Goal: Task Accomplishment & Management: Use online tool/utility

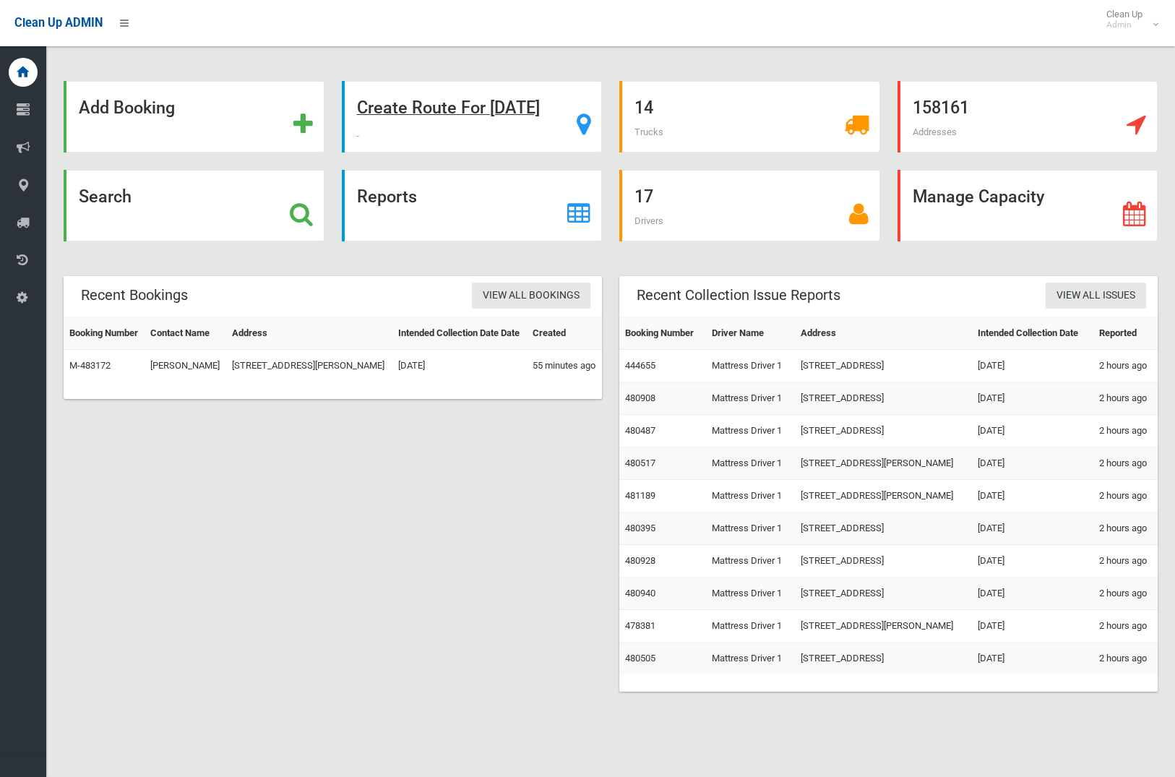
click at [478, 101] on strong "Create Route For Tomorrow" at bounding box center [448, 108] width 183 height 20
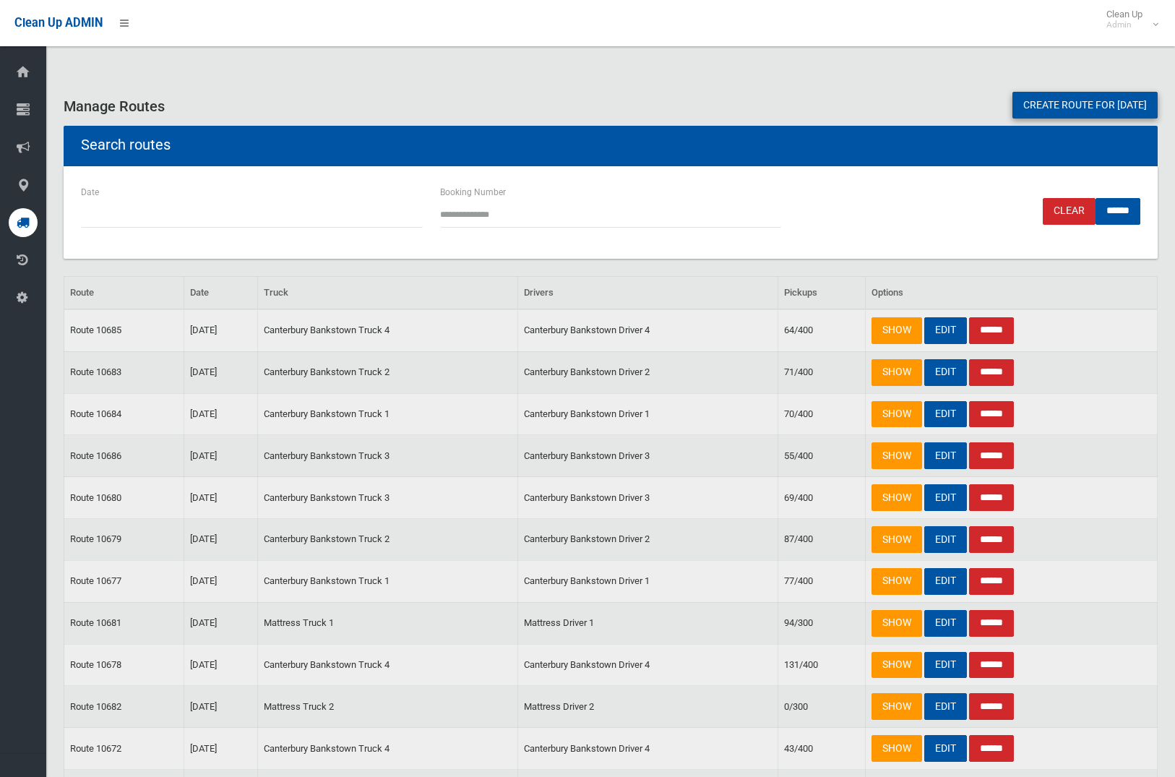
click at [1063, 107] on link "Create route for tomorrow" at bounding box center [1084, 105] width 145 height 27
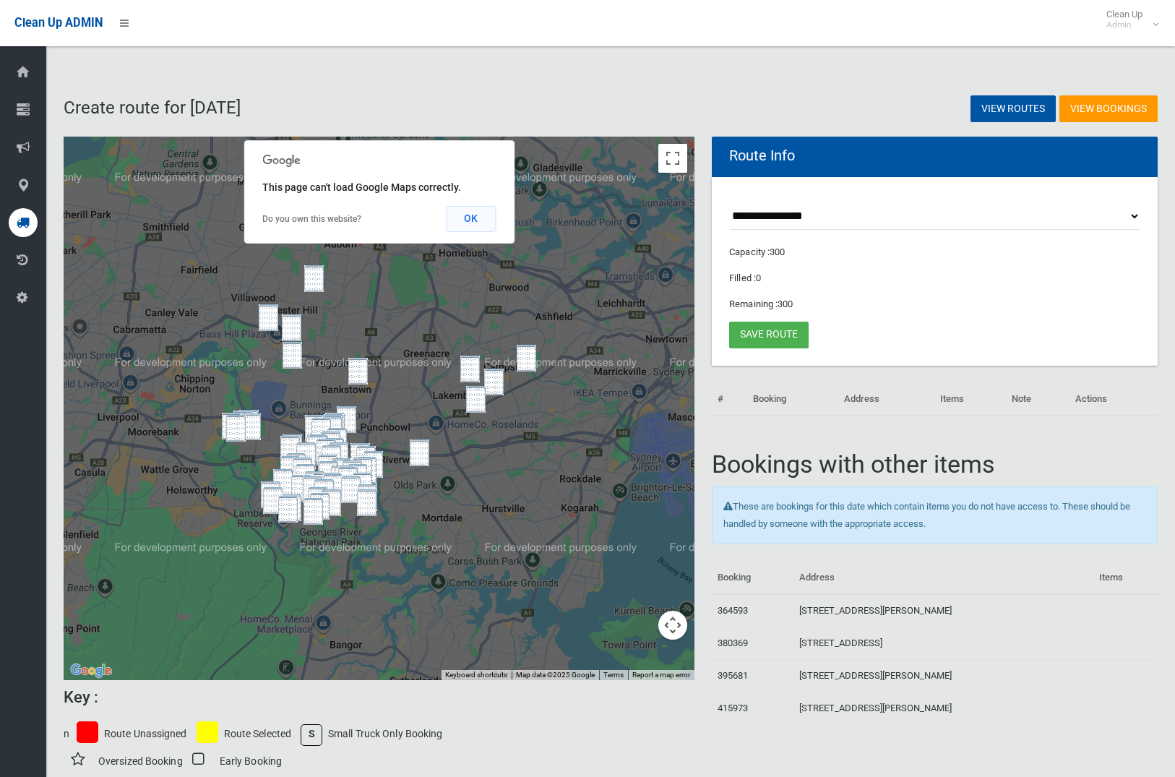
click at [473, 227] on button "OK" at bounding box center [471, 219] width 50 height 26
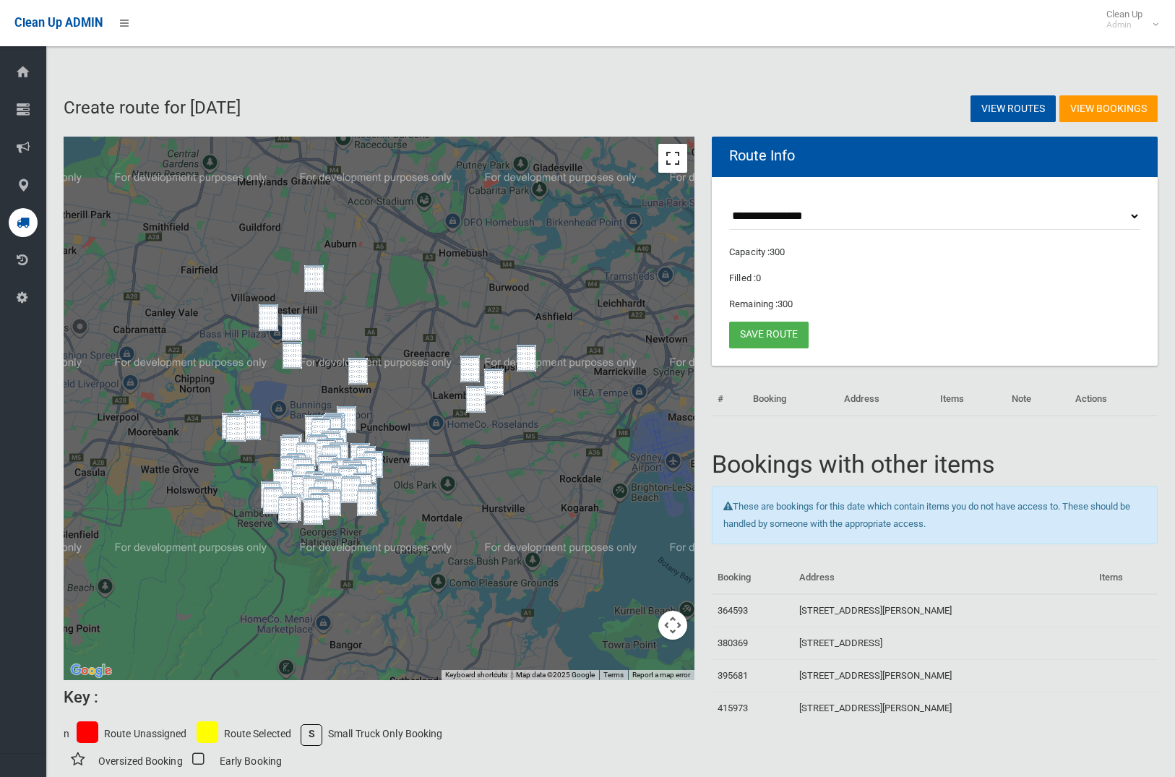
click at [662, 160] on button "Toggle fullscreen view" at bounding box center [672, 158] width 29 height 29
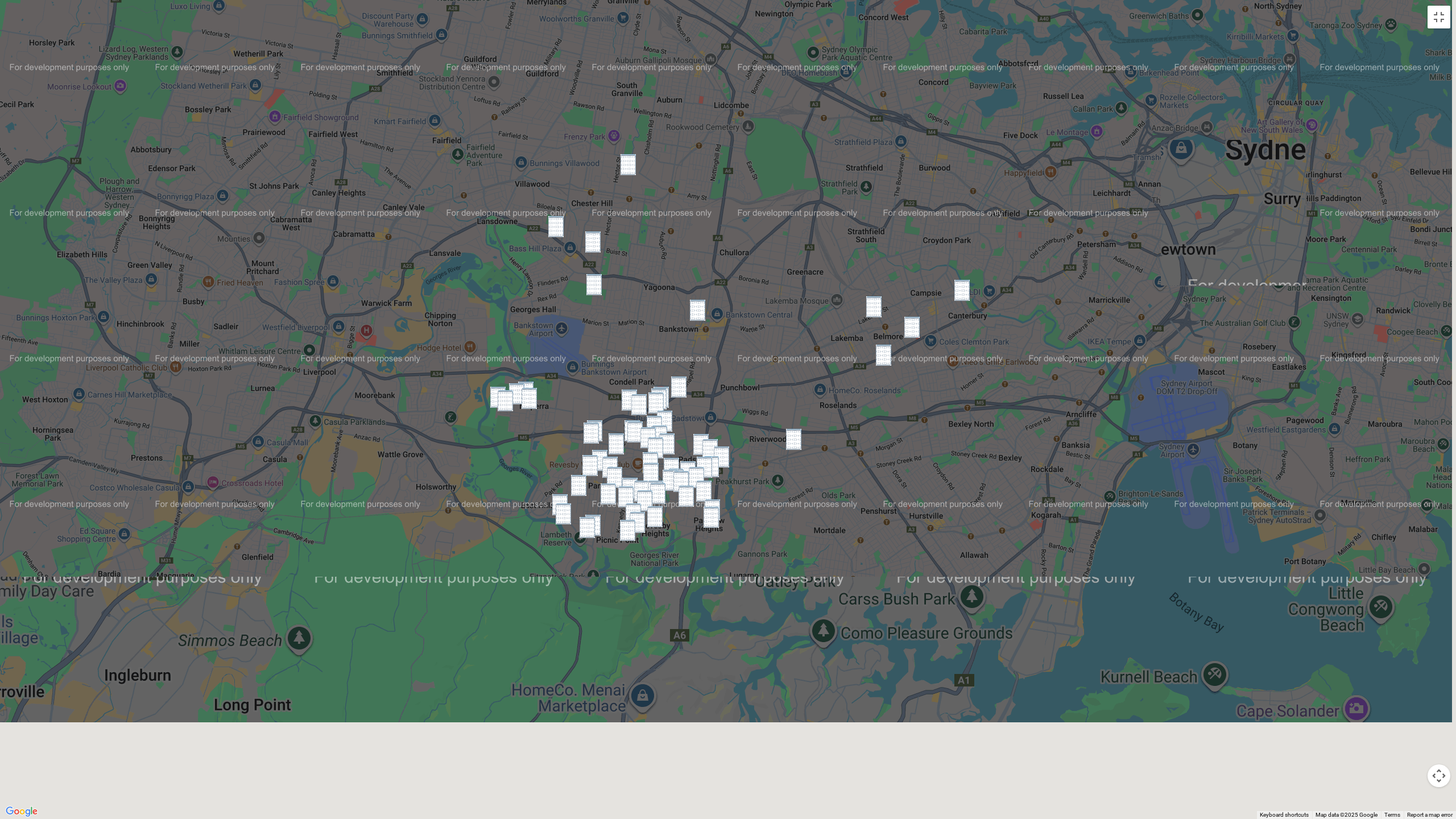
drag, startPoint x: 814, startPoint y: 313, endPoint x: 804, endPoint y: 45, distance: 268.2
click at [808, 39] on div at bounding box center [728, 410] width 1456 height 819
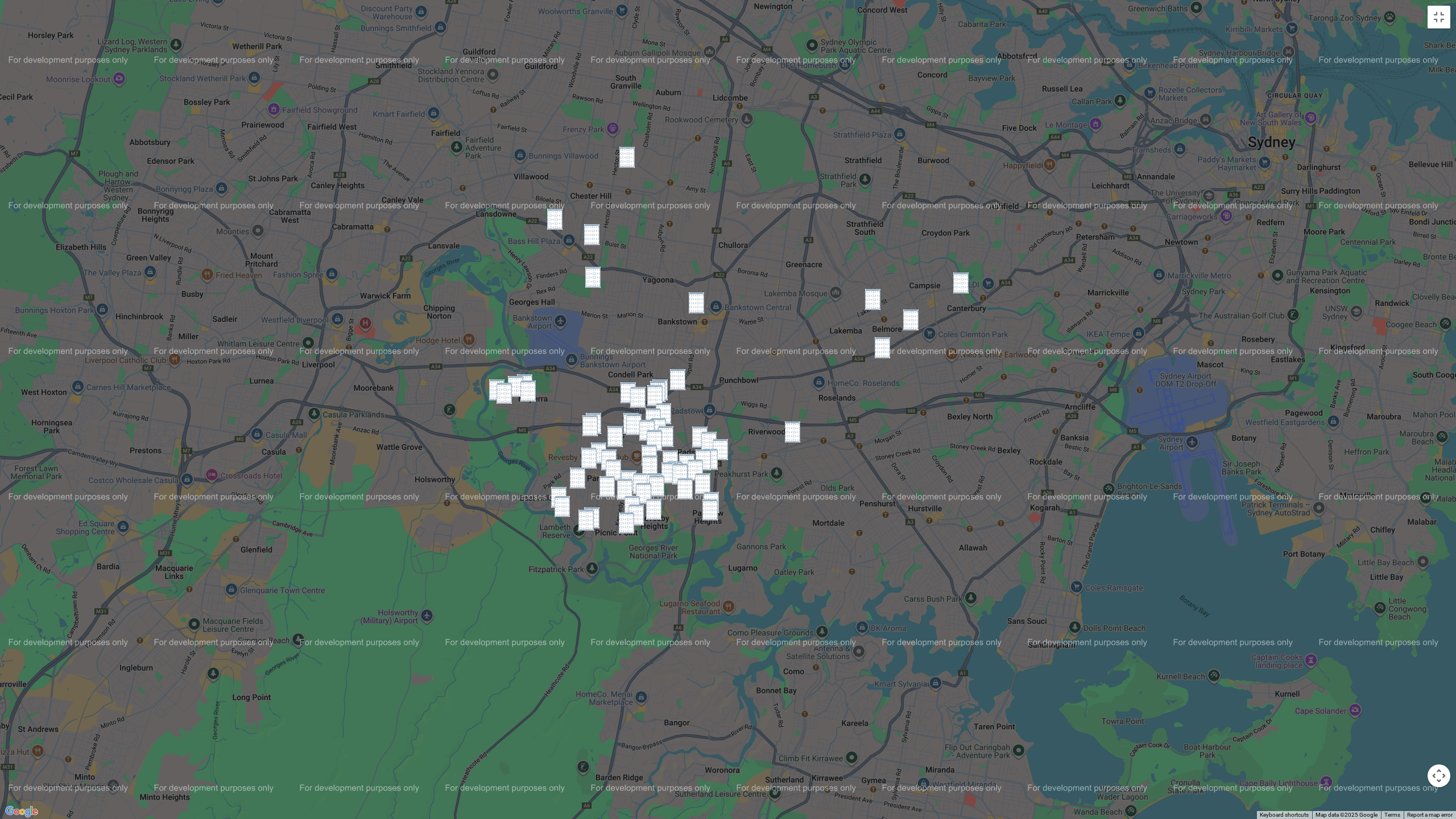
drag, startPoint x: 626, startPoint y: 163, endPoint x: 596, endPoint y: 192, distance: 41.7
click at [626, 163] on img "14 Roosevelt Avenue, SEFTON NSW 2162" at bounding box center [627, 157] width 16 height 21
click at [556, 224] on img "100 Lowana Street, VILLAWOOD NSW 2163" at bounding box center [555, 219] width 16 height 21
drag, startPoint x: 593, startPoint y: 237, endPoint x: 593, endPoint y: 258, distance: 21.0
click at [593, 239] on img "75 Cann Street, BASS HILL NSW 2197" at bounding box center [592, 235] width 16 height 21
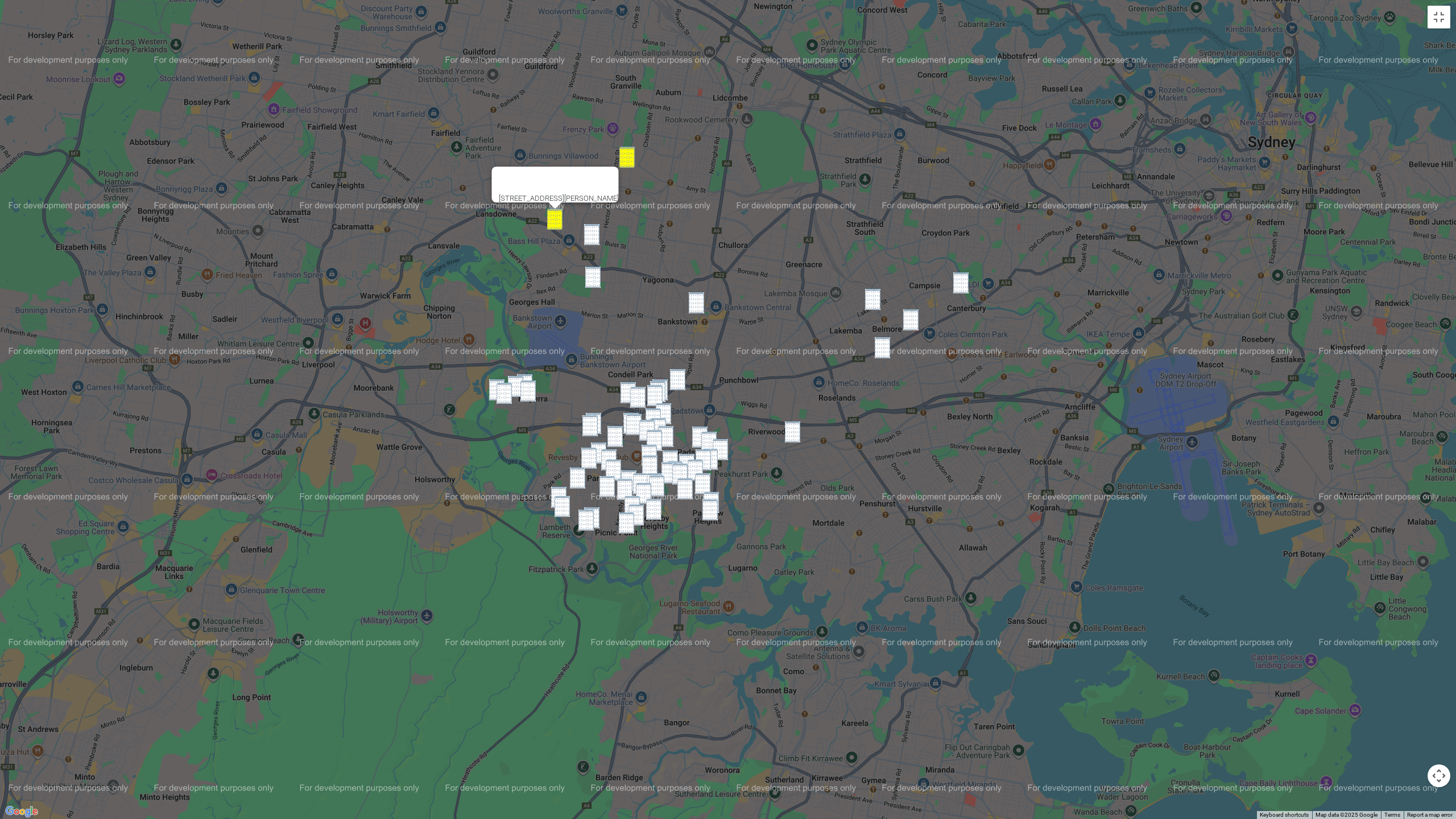
drag, startPoint x: 595, startPoint y: 274, endPoint x: 597, endPoint y: 268, distance: 6.3
click at [595, 274] on img "4 Eric Avenue, BASS HILL NSW 2197" at bounding box center [593, 277] width 16 height 21
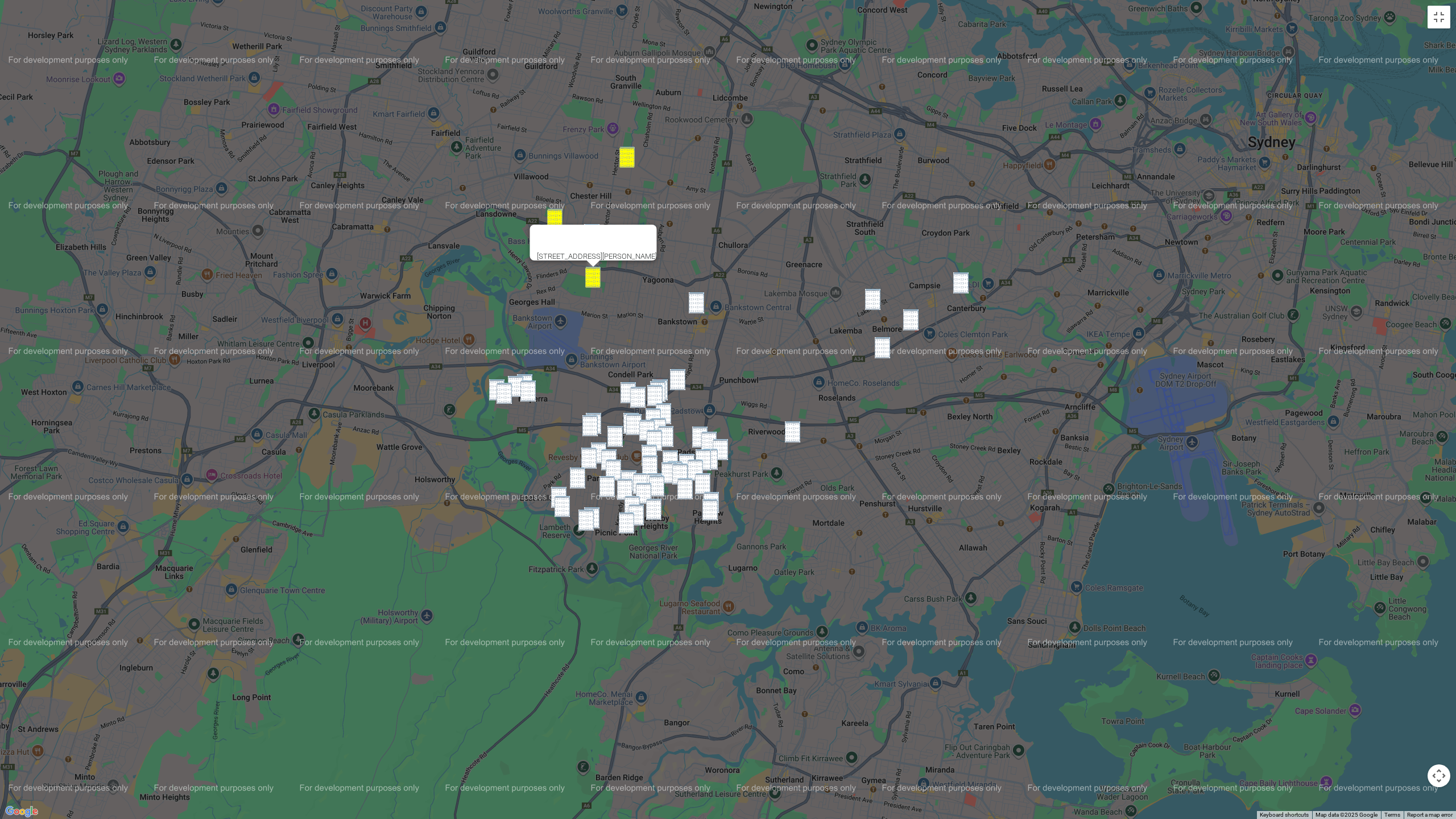
click at [493, 388] on img "14 Keys Parade, MILPERRA NSW 2214" at bounding box center [497, 390] width 16 height 21
click at [516, 381] on img "18A Ruthven Avenue, MILPERRA NSW 2214" at bounding box center [516, 387] width 16 height 21
click at [527, 376] on img "53 Whittle Avenue, MILPERRA NSW 2214" at bounding box center [525, 384] width 16 height 21
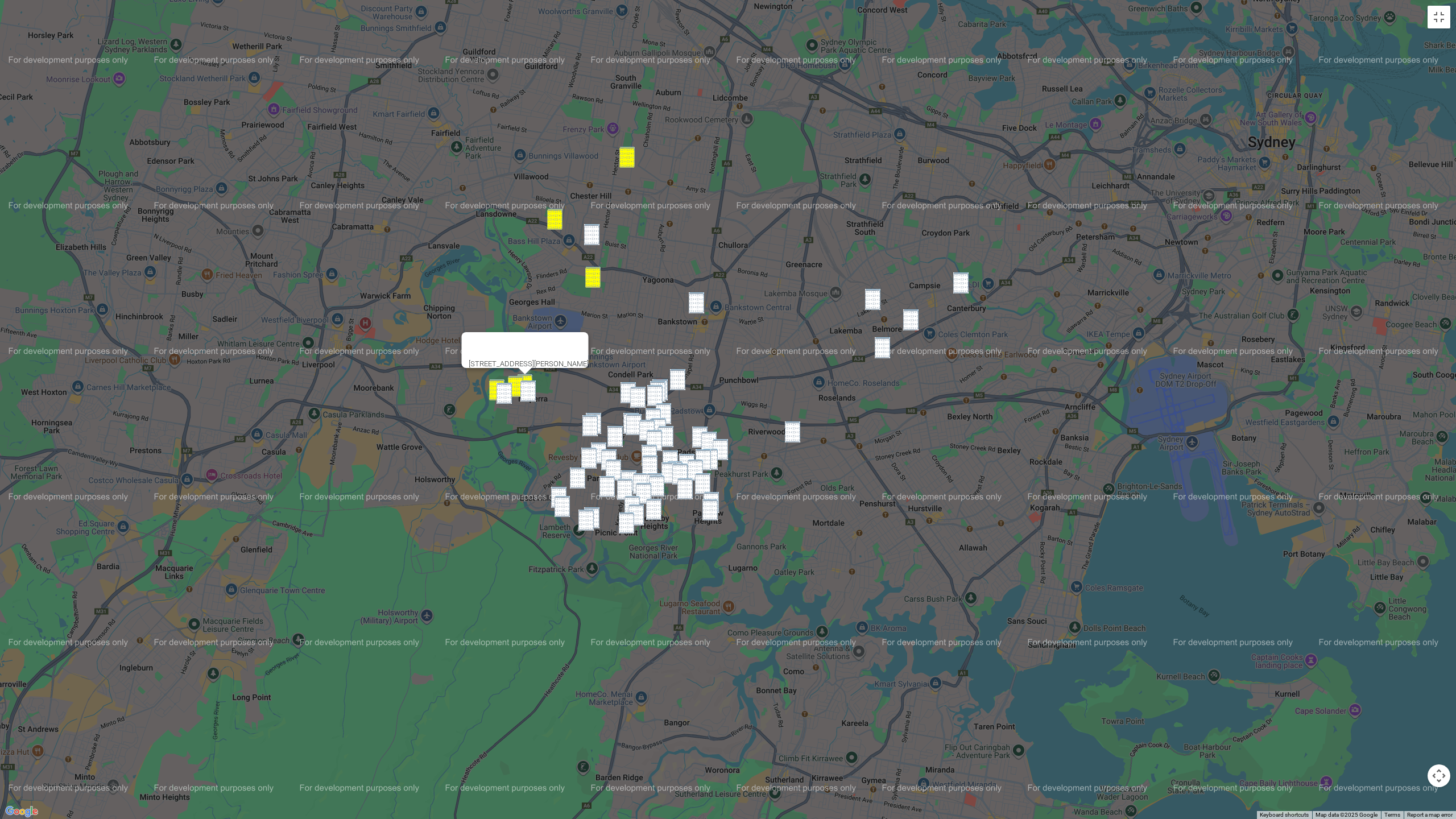
click at [526, 391] on img "61 Eynham Road, MILPERRA NSW 2214" at bounding box center [528, 391] width 16 height 21
drag, startPoint x: 507, startPoint y: 393, endPoint x: 524, endPoint y: 381, distance: 20.8
click at [507, 393] on img "3 Martin Crescent, MILPERRA NSW 2214" at bounding box center [504, 393] width 16 height 21
click at [593, 238] on img "75 Cann Street, BASS HILL NSW 2197" at bounding box center [592, 235] width 16 height 21
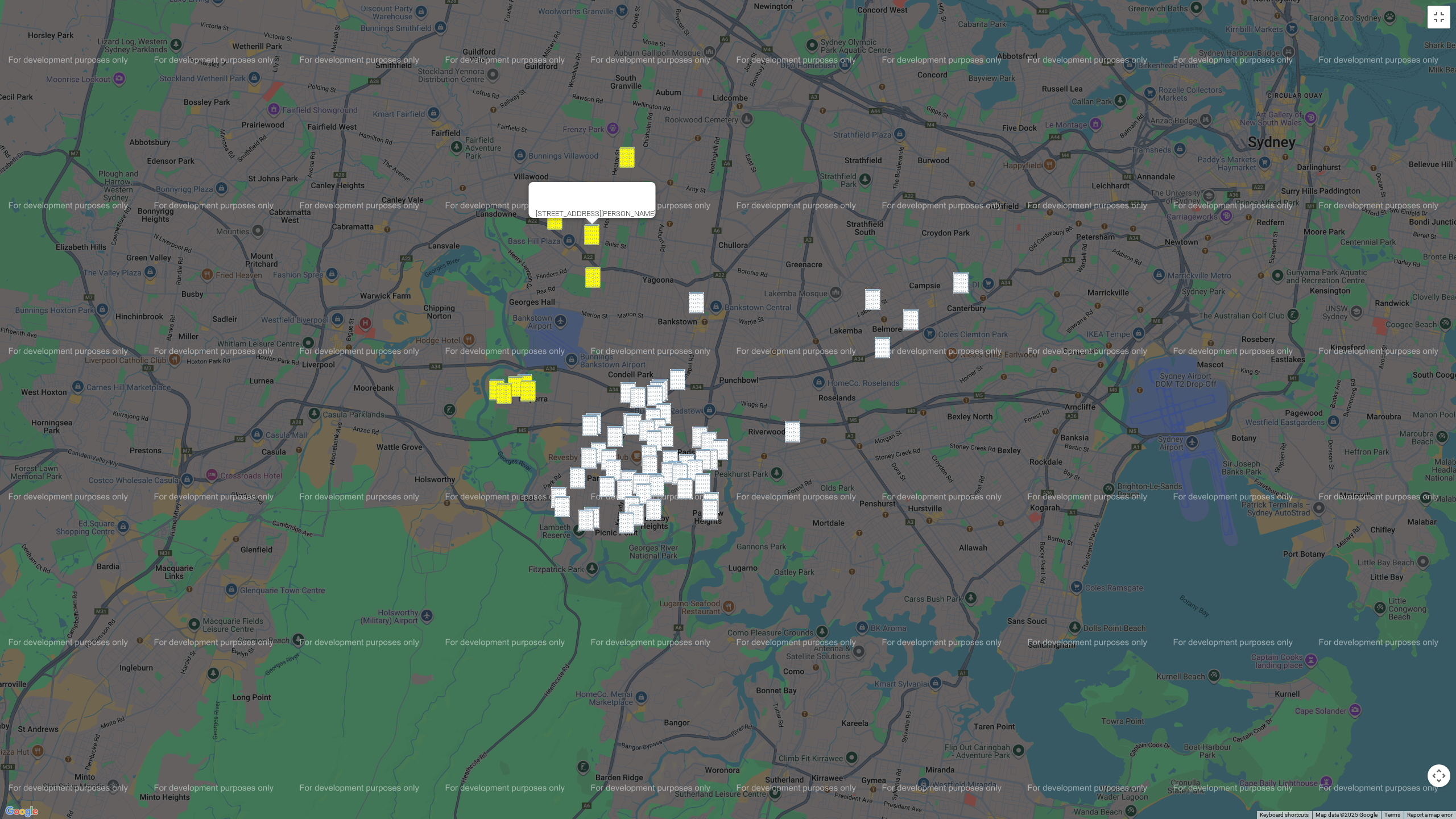
click at [689, 312] on img "32 Kitchener Parade, BANKSTOWN NSW 2200" at bounding box center [697, 302] width 16 height 21
click at [924, 289] on div "[STREET_ADDRESS]" at bounding box center [728, 410] width 1456 height 819
click at [924, 290] on img "1 Wairoa Street, CANTERBURY NSW 2193" at bounding box center [961, 283] width 16 height 21
drag, startPoint x: 911, startPoint y: 331, endPoint x: 904, endPoint y: 321, distance: 12.2
click at [911, 331] on div "[STREET_ADDRESS]" at bounding box center [728, 410] width 1456 height 819
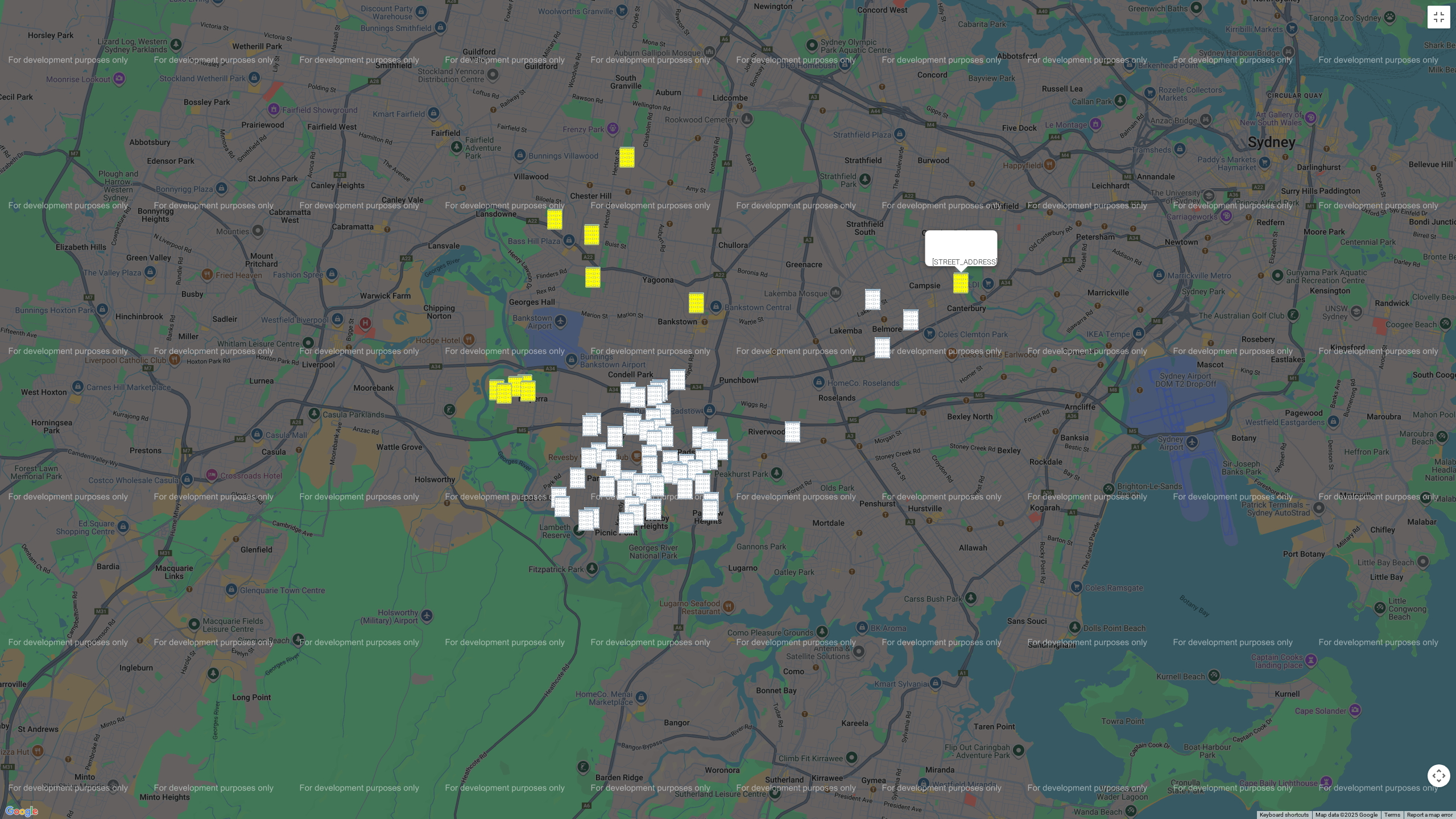
click at [872, 305] on img "44 Cleary Avenue, BELMORE NSW 2192" at bounding box center [873, 299] width 16 height 21
drag, startPoint x: 917, startPoint y: 315, endPoint x: 909, endPoint y: 321, distance: 10.0
click at [917, 315] on img "1/48 Waverley Street, BELMORE NSW 2192" at bounding box center [911, 320] width 16 height 21
drag, startPoint x: 883, startPoint y: 347, endPoint x: 878, endPoint y: 354, distance: 8.6
click at [882, 347] on img "28 Chapel Street, BELMORE NSW 2192" at bounding box center [882, 347] width 16 height 21
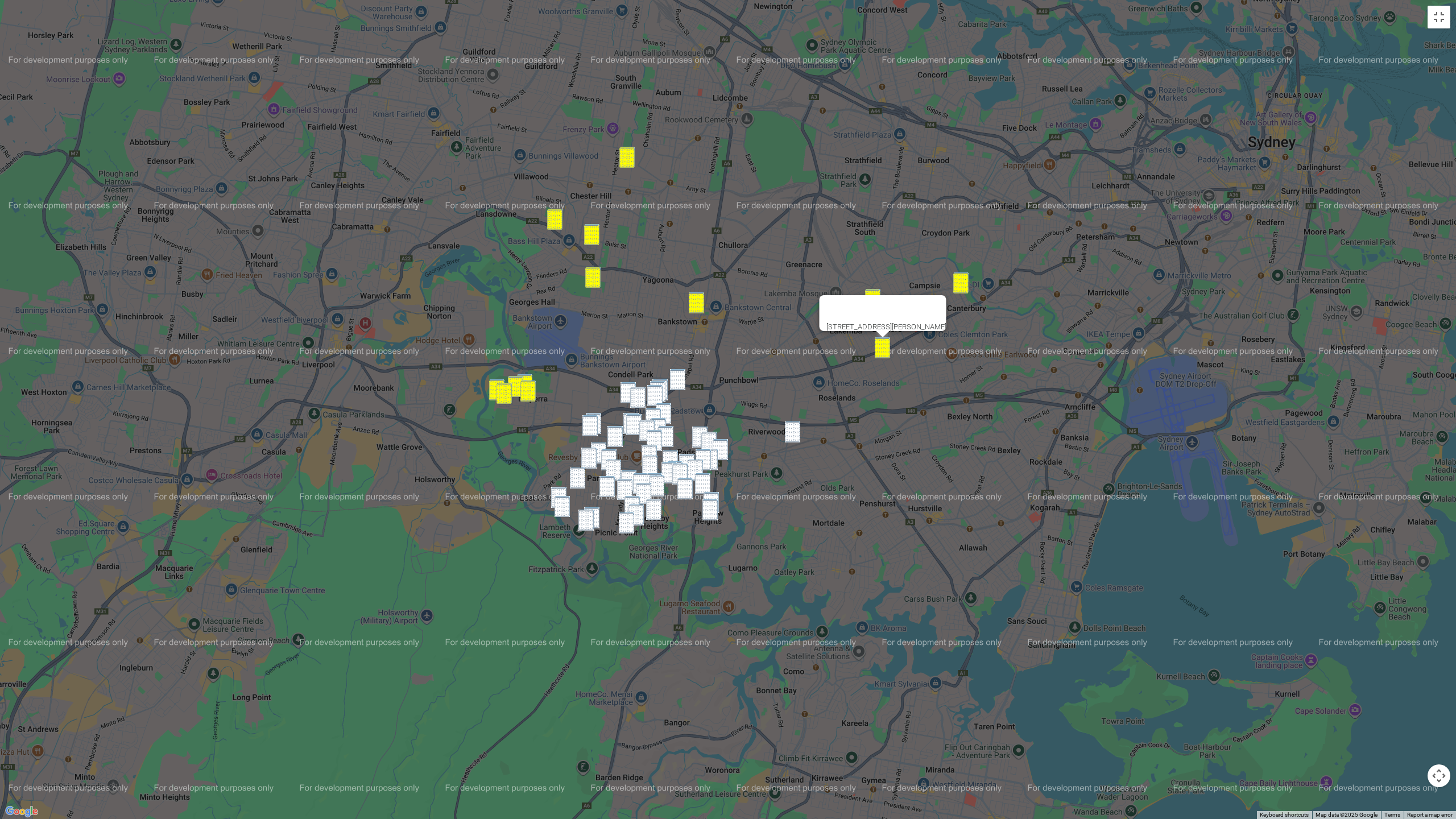
click at [793, 440] on img "28 Iluka Street, RIVERWOOD NSW 2210" at bounding box center [793, 432] width 16 height 21
click at [687, 382] on div "28 Iluka Street, RIVERWOOD NSW 2210" at bounding box center [728, 410] width 1456 height 819
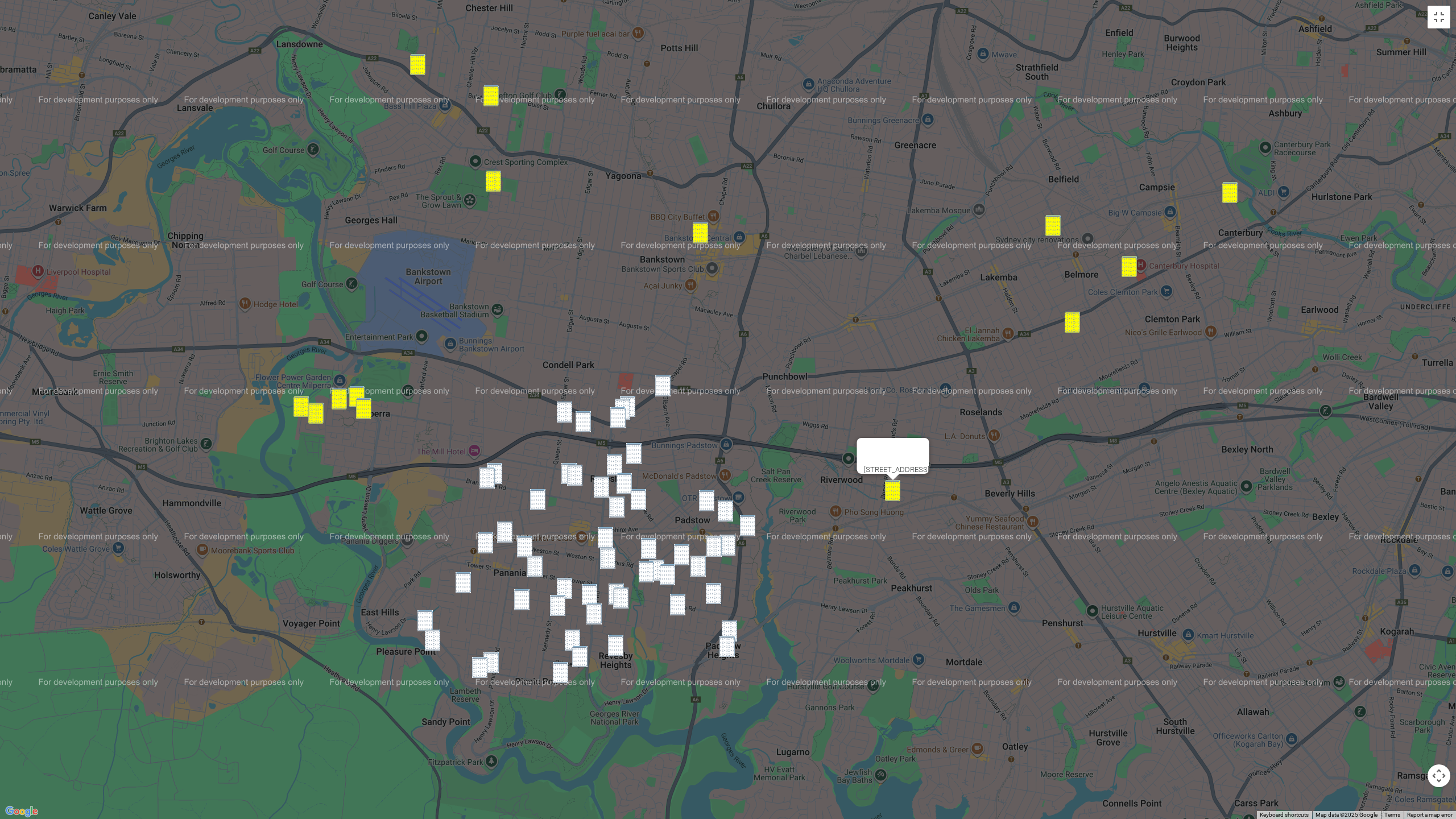
drag, startPoint x: 670, startPoint y: 383, endPoint x: 660, endPoint y: 394, distance: 14.9
click at [669, 383] on img "7A Gibson Avenue, PADSTOW NSW 2211" at bounding box center [663, 386] width 16 height 21
click at [633, 399] on img "250 Canterbury Road, REVESBY NSW 2212" at bounding box center [627, 406] width 16 height 21
drag, startPoint x: 627, startPoint y: 405, endPoint x: 623, endPoint y: 414, distance: 9.8
click at [627, 405] on img "260 Canterbury Road, REVESBY NSW 2212" at bounding box center [623, 409] width 16 height 21
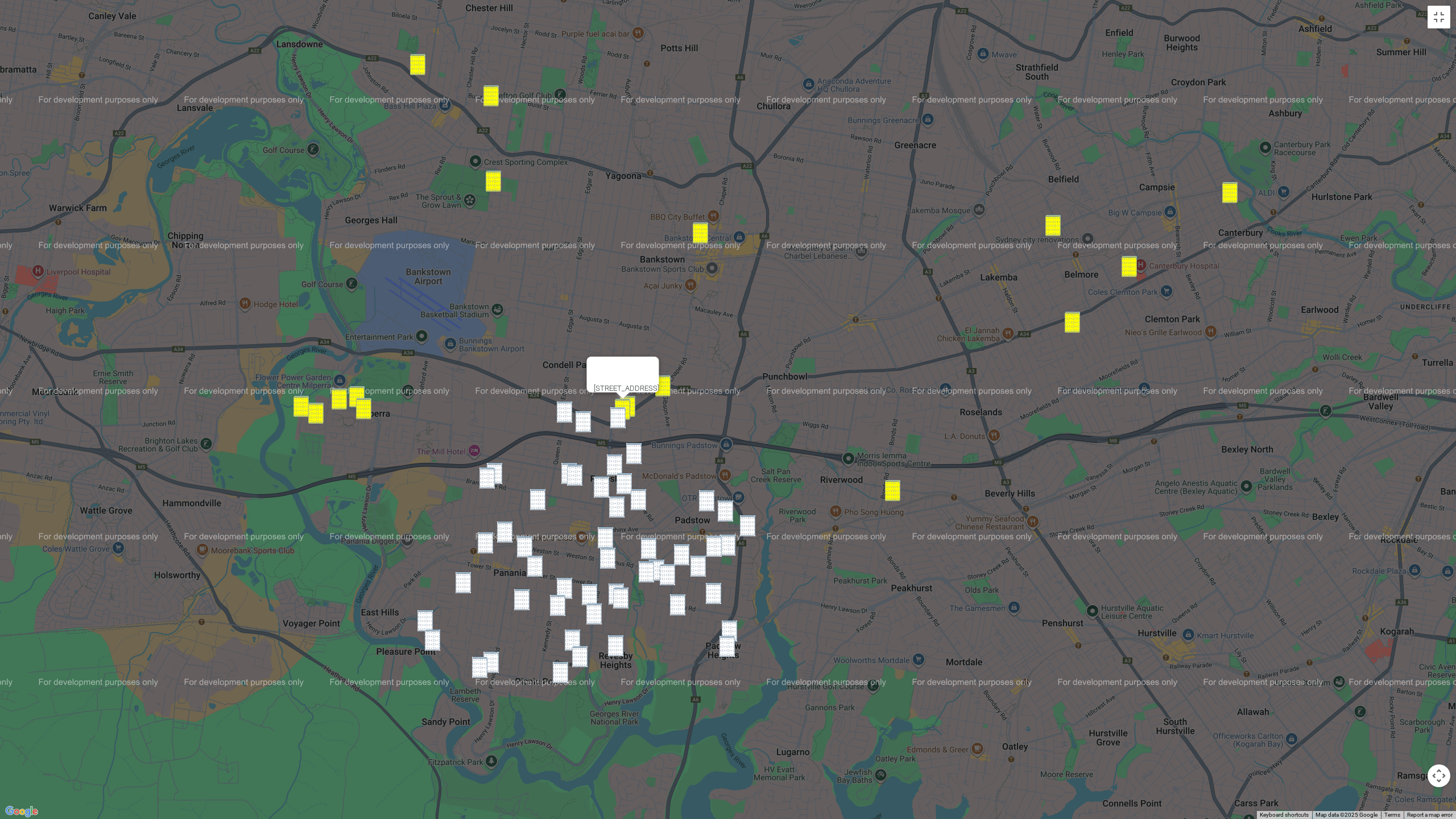
click at [622, 417] on img "79 Turvey Street, REVESBY NSW 2212" at bounding box center [618, 417] width 16 height 21
click at [581, 424] on img "19 Sherwood Street, REVESBY NSW 2212" at bounding box center [583, 421] width 16 height 21
click at [561, 413] on img "19 Queen Street, REVESBY NSW 2212" at bounding box center [564, 412] width 16 height 21
click at [493, 469] on img "1 Lindsay Street, PANANIA NSW 2213" at bounding box center [487, 478] width 16 height 21
drag, startPoint x: 486, startPoint y: 472, endPoint x: 503, endPoint y: 474, distance: 17.1
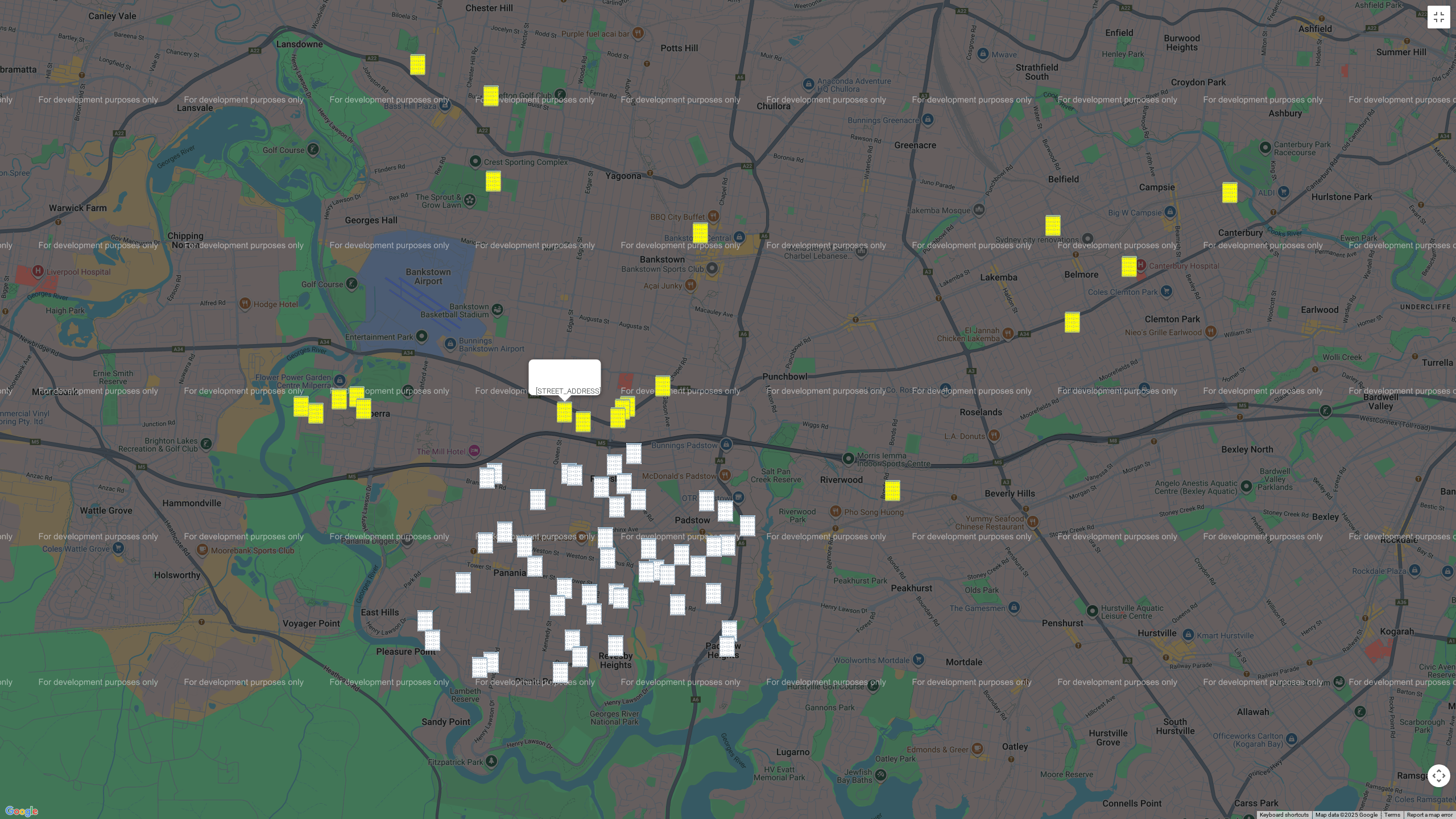
click at [486, 472] on img "1 Lindsay Street, PANANIA NSW 2213" at bounding box center [487, 478] width 16 height 21
click at [498, 472] on img "192 Bransgrove Road, PANANIA NSW 2213" at bounding box center [494, 473] width 16 height 21
drag, startPoint x: 564, startPoint y: 465, endPoint x: 571, endPoint y: 467, distance: 7.3
click at [564, 465] on img "108 Sherwood Street, REVESBY NSW 2212" at bounding box center [569, 473] width 16 height 21
drag, startPoint x: 571, startPoint y: 468, endPoint x: 582, endPoint y: 468, distance: 11.0
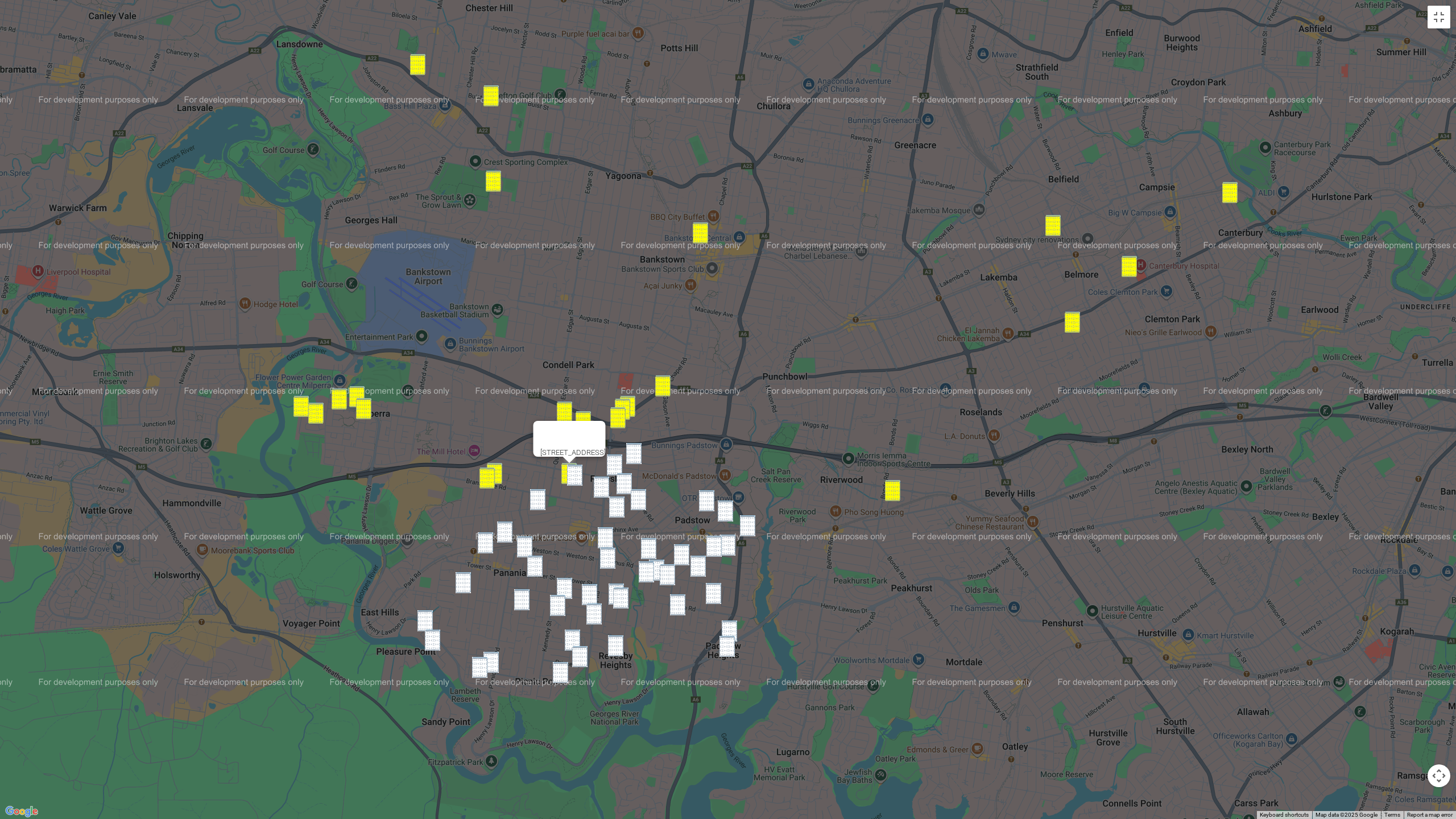
click at [572, 468] on img "95 Sherwood Street, REVESBY NSW 2212" at bounding box center [575, 475] width 16 height 21
click at [624, 462] on div "95 Sherwood Street, REVESBY NSW 2212" at bounding box center [728, 410] width 1456 height 819
drag, startPoint x: 642, startPoint y: 460, endPoint x: 634, endPoint y: 462, distance: 8.2
click at [641, 460] on div "95 Sherwood Street, REVESBY NSW 2212" at bounding box center [728, 410] width 1456 height 819
click at [632, 463] on img "3A Dove Street, REVESBY NSW 2212" at bounding box center [634, 454] width 16 height 21
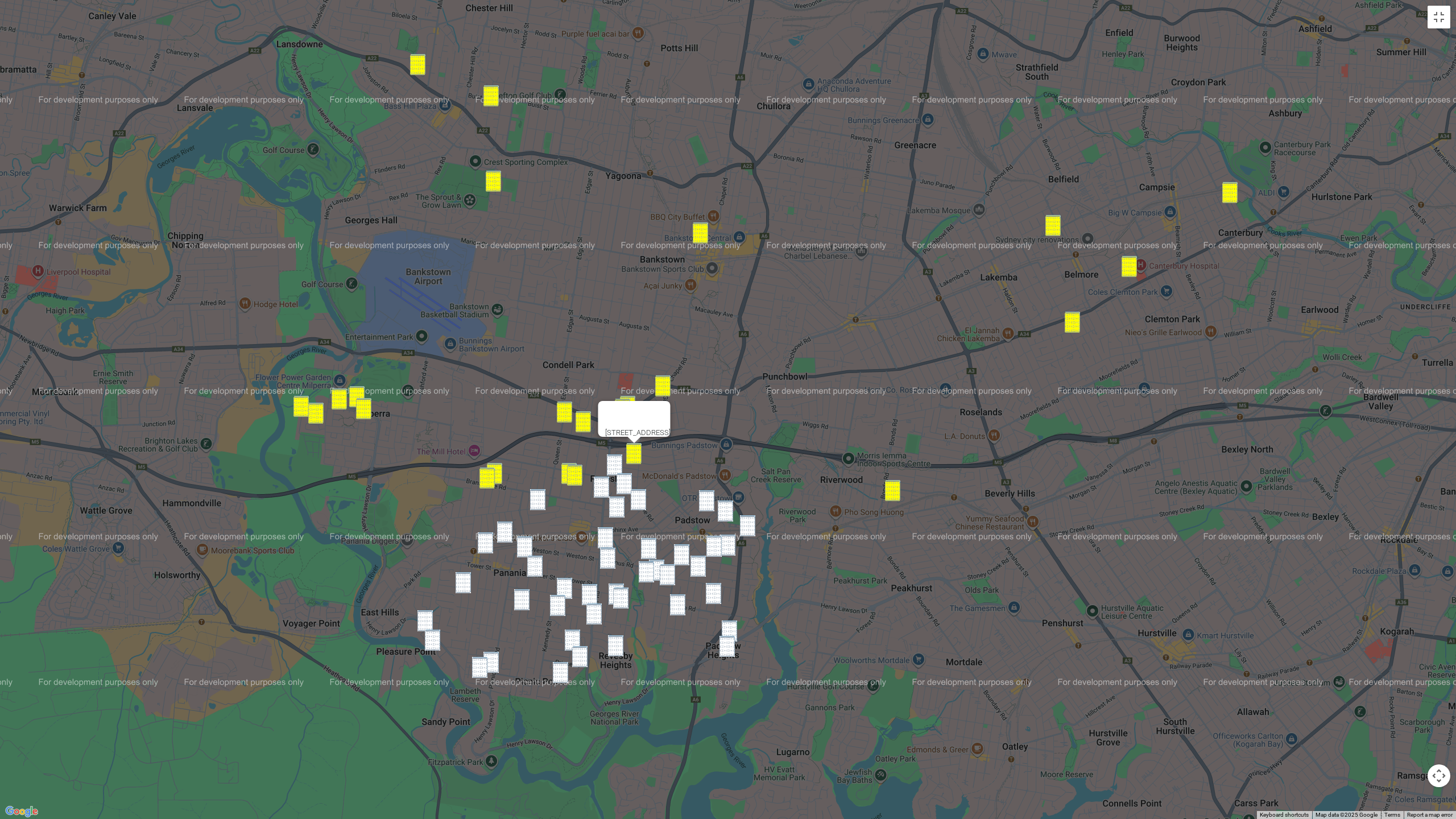
click at [616, 468] on img "2/29 Langdale Avenue, REVESBY NSW 2212" at bounding box center [615, 465] width 16 height 21
drag, startPoint x: 601, startPoint y: 486, endPoint x: 612, endPoint y: 484, distance: 11.2
click at [601, 486] on img "118 The River Road, REVESBY NSW 2212" at bounding box center [601, 487] width 16 height 21
click at [621, 483] on img "4A Robyn Street, REVESBY NSW 2212" at bounding box center [624, 484] width 16 height 21
click at [638, 498] on img "4 Rhonda Street, REVESBY NSW 2212" at bounding box center [638, 499] width 16 height 21
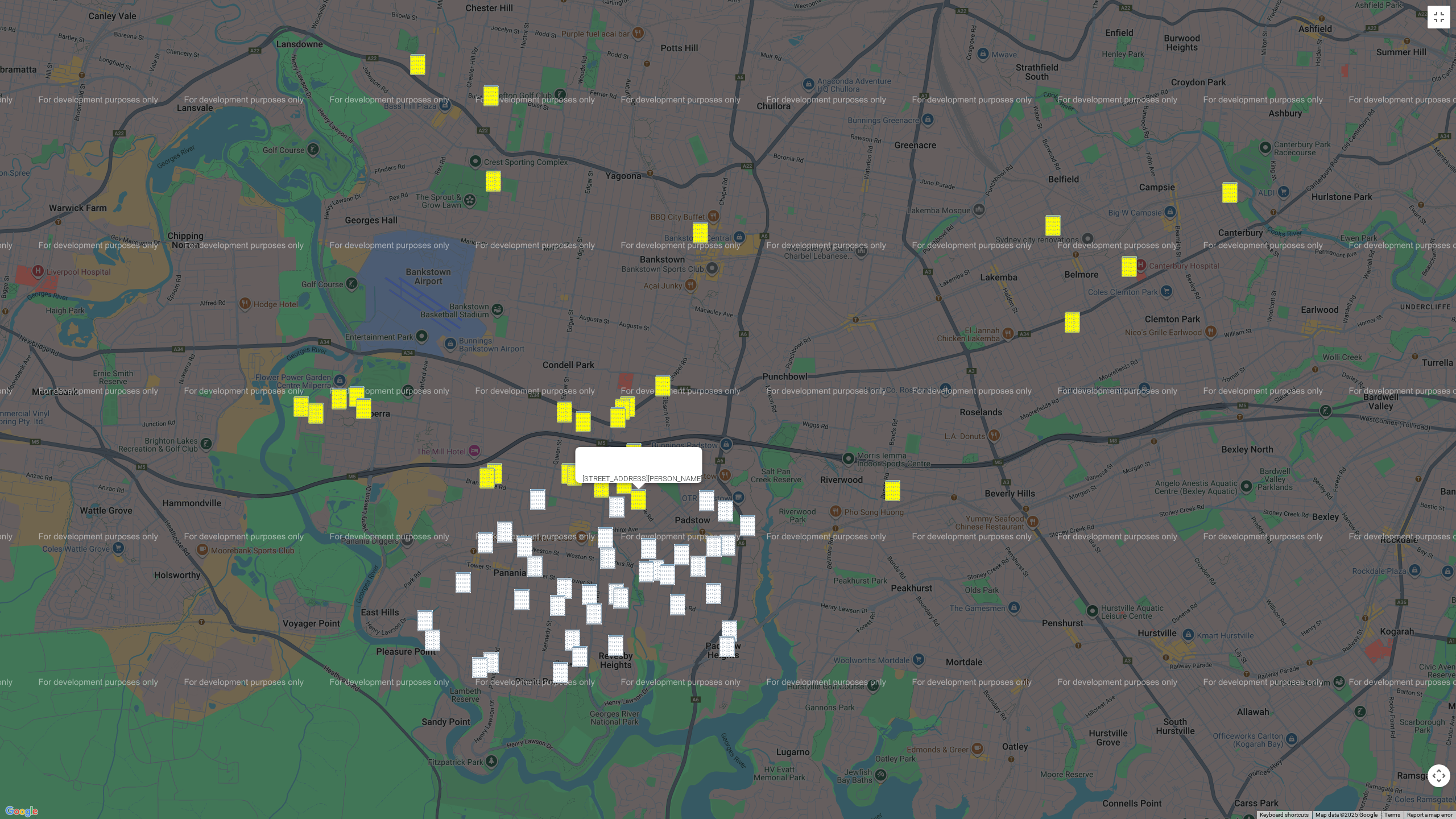
click at [617, 514] on img "1 Buckley Avenue, REVESBY NSW 2212" at bounding box center [617, 507] width 16 height 21
click at [706, 502] on img "2/95 Iberia Street, PADSTOW NSW 2211" at bounding box center [707, 501] width 16 height 21
click at [724, 510] on img "23A Banks Street, PADSTOW NSW 2211" at bounding box center [726, 511] width 16 height 21
drag, startPoint x: 752, startPoint y: 524, endPoint x: 738, endPoint y: 534, distance: 17.2
click at [752, 524] on img "18 Meager Avenue, PADSTOW NSW 2211" at bounding box center [748, 526] width 16 height 21
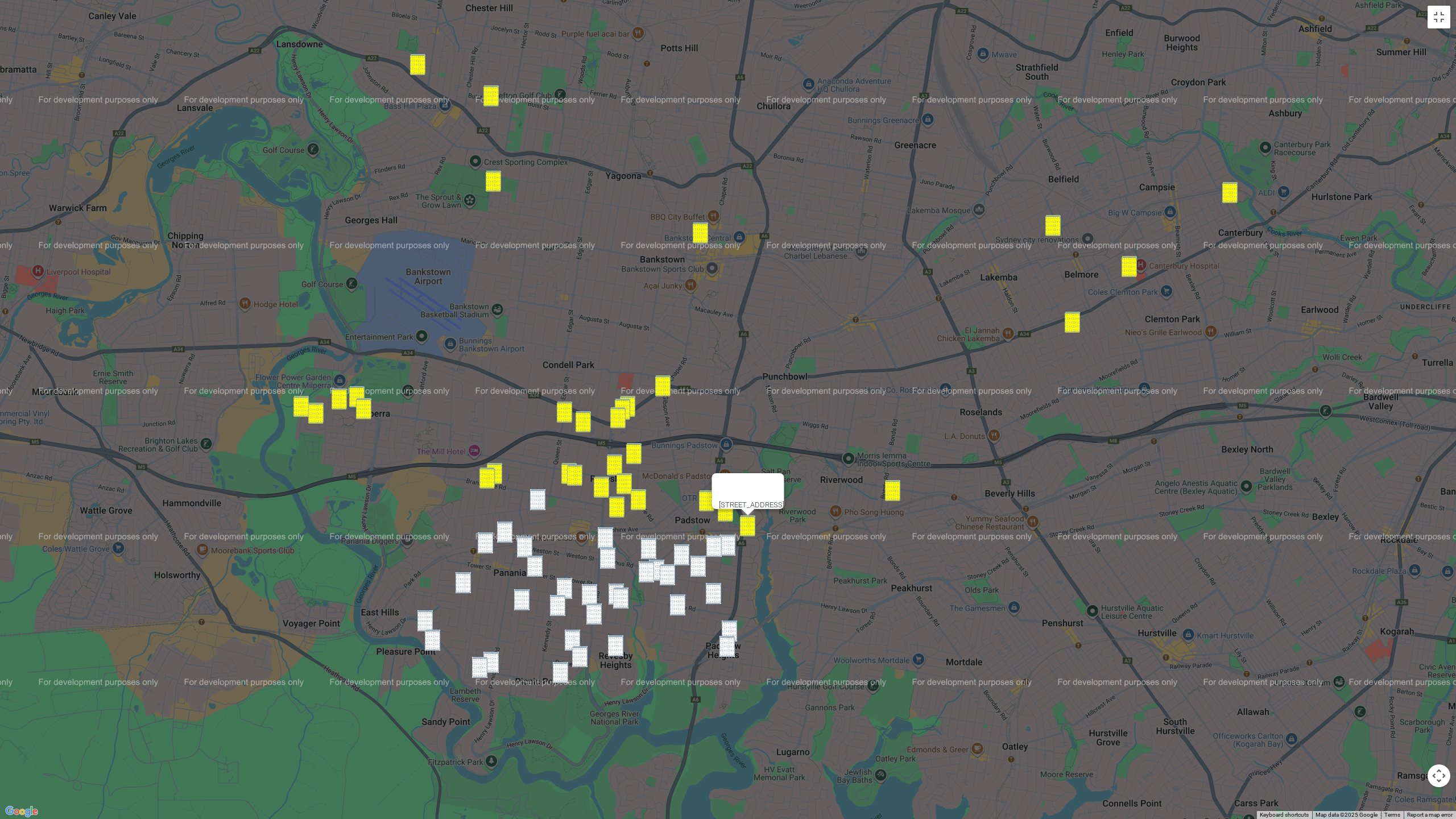
click at [732, 538] on img "31 Astley Avenue, PADSTOW NSW 2211" at bounding box center [728, 545] width 16 height 21
click at [711, 544] on img "12 Astley Avenue, PADSTOW NSW 2211" at bounding box center [714, 547] width 16 height 21
click at [681, 551] on img "5 School Parade, PADSTOW NSW 2211" at bounding box center [682, 554] width 16 height 21
click at [700, 563] on img "13 Craigie Avenue, PADSTOW NSW 2211" at bounding box center [698, 566] width 16 height 21
click at [713, 588] on img "52 Adelaide Road, PADSTOW NSW 2211" at bounding box center [714, 594] width 16 height 21
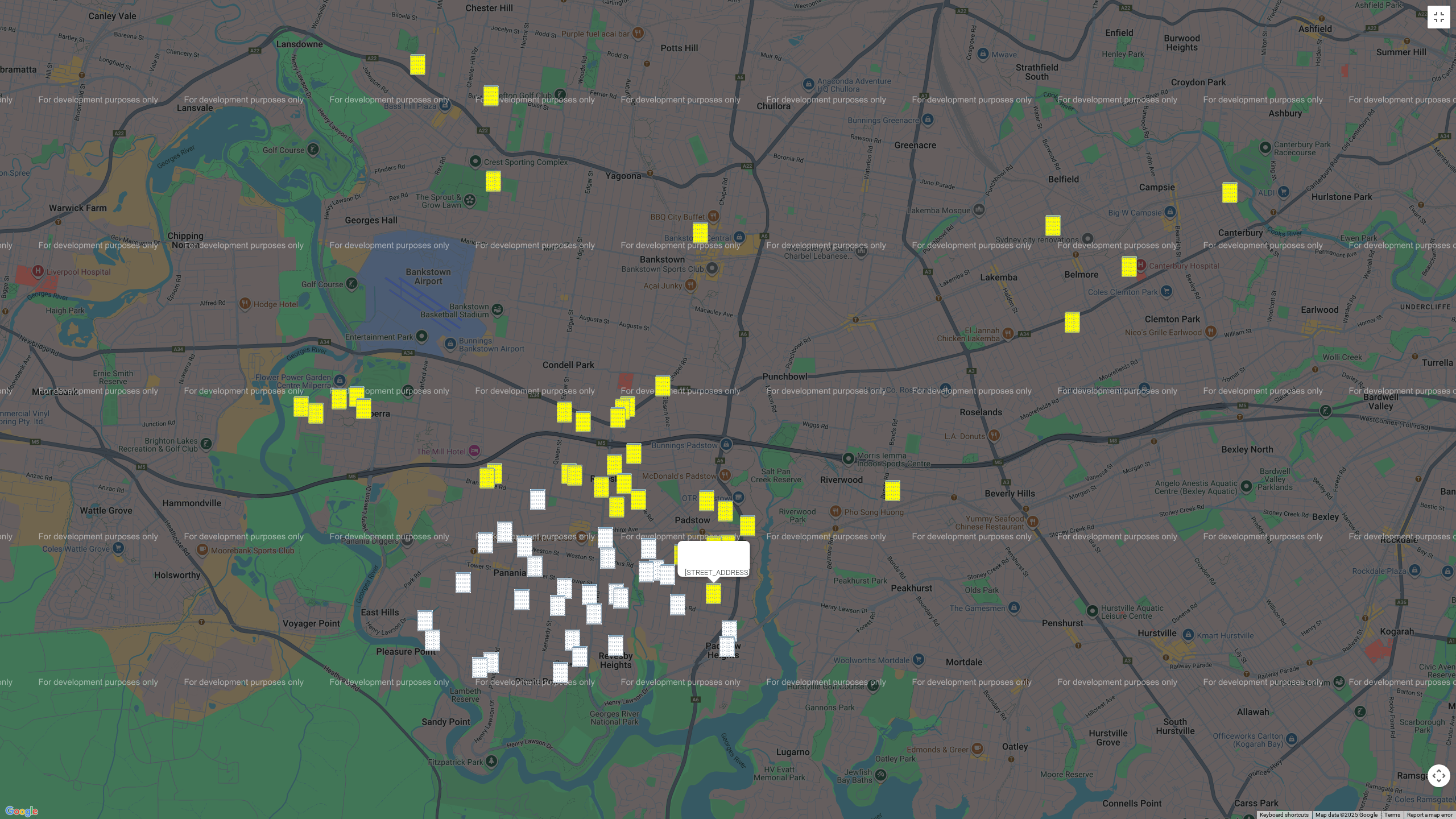
drag, startPoint x: 729, startPoint y: 624, endPoint x: 726, endPoint y: 646, distance: 22.2
click at [729, 611] on img "967 Henry Lawson Drive, PADSTOW HEIGHTS NSW 2211" at bounding box center [730, 631] width 16 height 21
drag, startPoint x: 726, startPoint y: 650, endPoint x: 717, endPoint y: 637, distance: 15.8
click at [726, 611] on img "84 Villiers Road, PADSTOW HEIGHTS NSW 2211" at bounding box center [727, 647] width 16 height 21
click at [539, 499] on img "47 Horsley Road, REVESBY NSW 2212" at bounding box center [538, 499] width 16 height 21
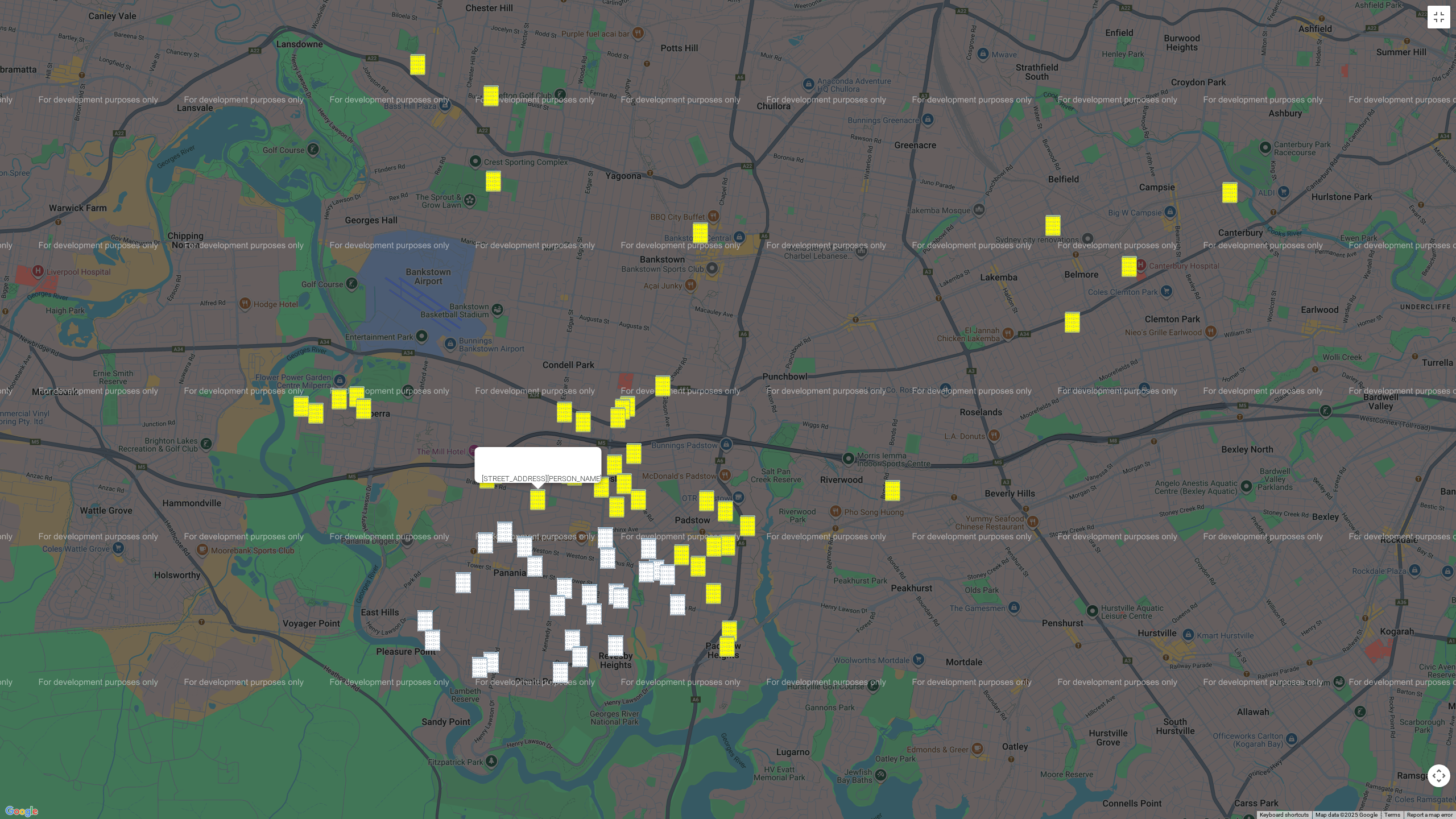
drag, startPoint x: 611, startPoint y: 536, endPoint x: 610, endPoint y: 547, distance: 11.0
click at [611, 536] on img "12 Isabella Street, REVESBY NSW 2212" at bounding box center [605, 538] width 16 height 21
drag, startPoint x: 610, startPoint y: 552, endPoint x: 648, endPoint y: 550, distance: 38.1
click at [611, 552] on img "18 Vega Street, REVESBY NSW 2212" at bounding box center [608, 558] width 16 height 21
click at [656, 550] on div "18 Vega Street, REVESBY NSW 2212" at bounding box center [728, 410] width 1456 height 819
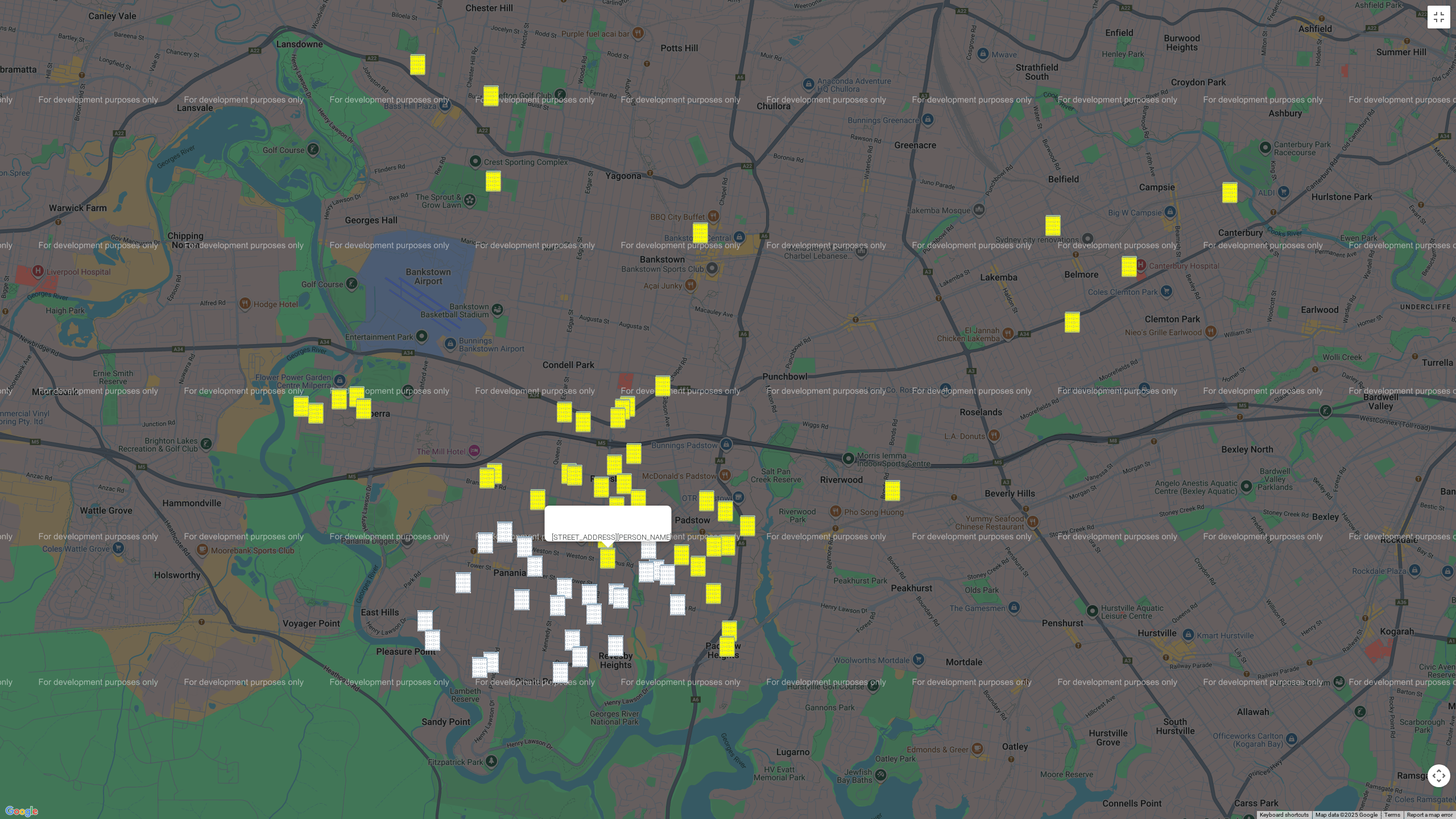
click at [661, 561] on img "16 Lang Street, PADSTOW NSW 2211" at bounding box center [656, 570] width 16 height 21
click at [650, 554] on div at bounding box center [657, 557] width 14 height 7
click at [646, 556] on img "15 Baldwin Street, PADSTOW NSW 2211" at bounding box center [649, 548] width 16 height 21
drag, startPoint x: 645, startPoint y: 570, endPoint x: 661, endPoint y: 571, distance: 16.0
click at [645, 571] on img "25 Virginius Street, PADSTOW NSW 2211" at bounding box center [646, 572] width 16 height 21
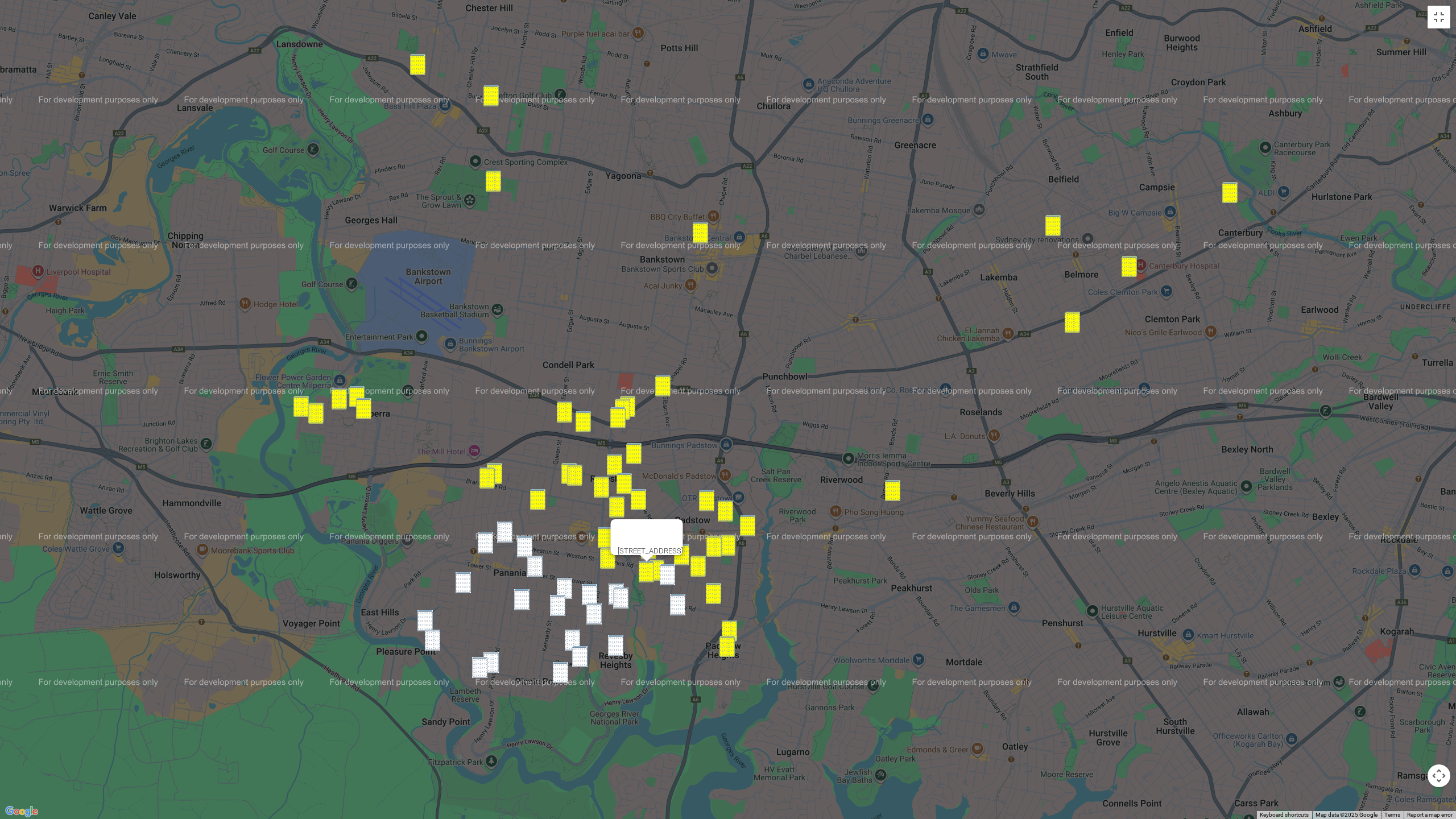
click at [663, 571] on img "2A Anthony Avenue, PADSTOW NSW 2211" at bounding box center [667, 575] width 16 height 21
drag, startPoint x: 673, startPoint y: 602, endPoint x: 652, endPoint y: 602, distance: 21.0
click at [673, 602] on img "9 Richardson Avenue, PADSTOW NSW 2211" at bounding box center [678, 605] width 16 height 21
drag, startPoint x: 502, startPoint y: 536, endPoint x: 494, endPoint y: 543, distance: 10.6
click at [501, 538] on img "138 Marco Avenue, PANANIA NSW 2213" at bounding box center [504, 532] width 16 height 21
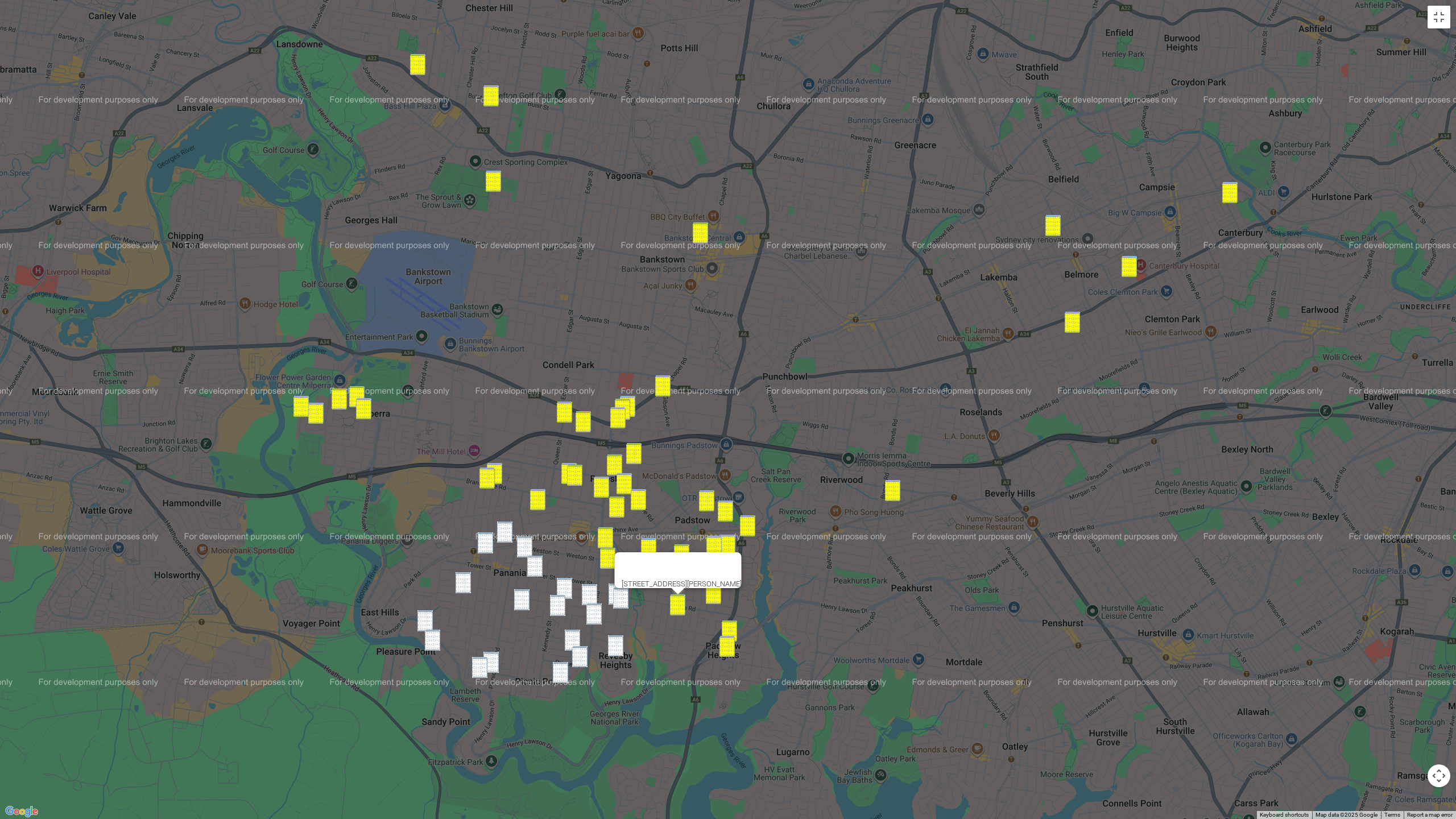
click at [486, 546] on img "177 Weston Street, PANANIA NSW 2213" at bounding box center [486, 543] width 16 height 21
click at [527, 547] on img "10 Roslyn Avenue, PANANIA NSW 2213" at bounding box center [525, 547] width 16 height 21
drag, startPoint x: 504, startPoint y: 539, endPoint x: 485, endPoint y: 561, distance: 29.1
click at [504, 539] on img "138 Marco Avenue, PANANIA NSW 2213" at bounding box center [504, 532] width 16 height 21
drag, startPoint x: 464, startPoint y: 581, endPoint x: 456, endPoint y: 587, distance: 10.0
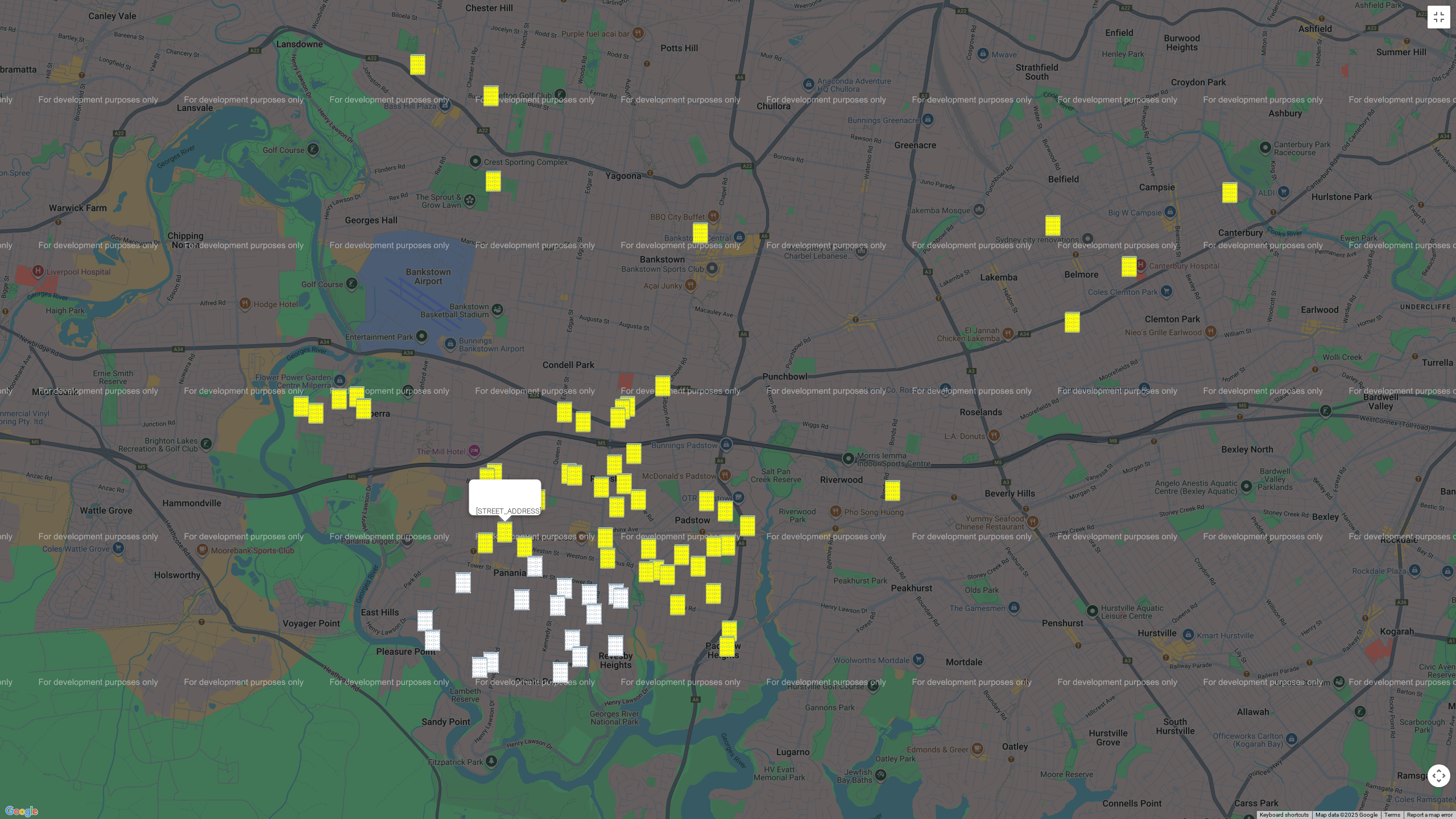
click at [462, 581] on img "13 Milford Avenue, PANANIA NSW 2213" at bounding box center [464, 583] width 16 height 21
drag, startPoint x: 423, startPoint y: 626, endPoint x: 430, endPoint y: 624, distance: 7.3
click at [423, 611] on img "4 Burbank Avenue, EAST HILLS NSW 2213" at bounding box center [425, 621] width 16 height 21
drag, startPoint x: 538, startPoint y: 575, endPoint x: 525, endPoint y: 580, distance: 13.9
click at [538, 575] on img "103b Tower Street, PANANIA NSW 2213" at bounding box center [535, 566] width 16 height 21
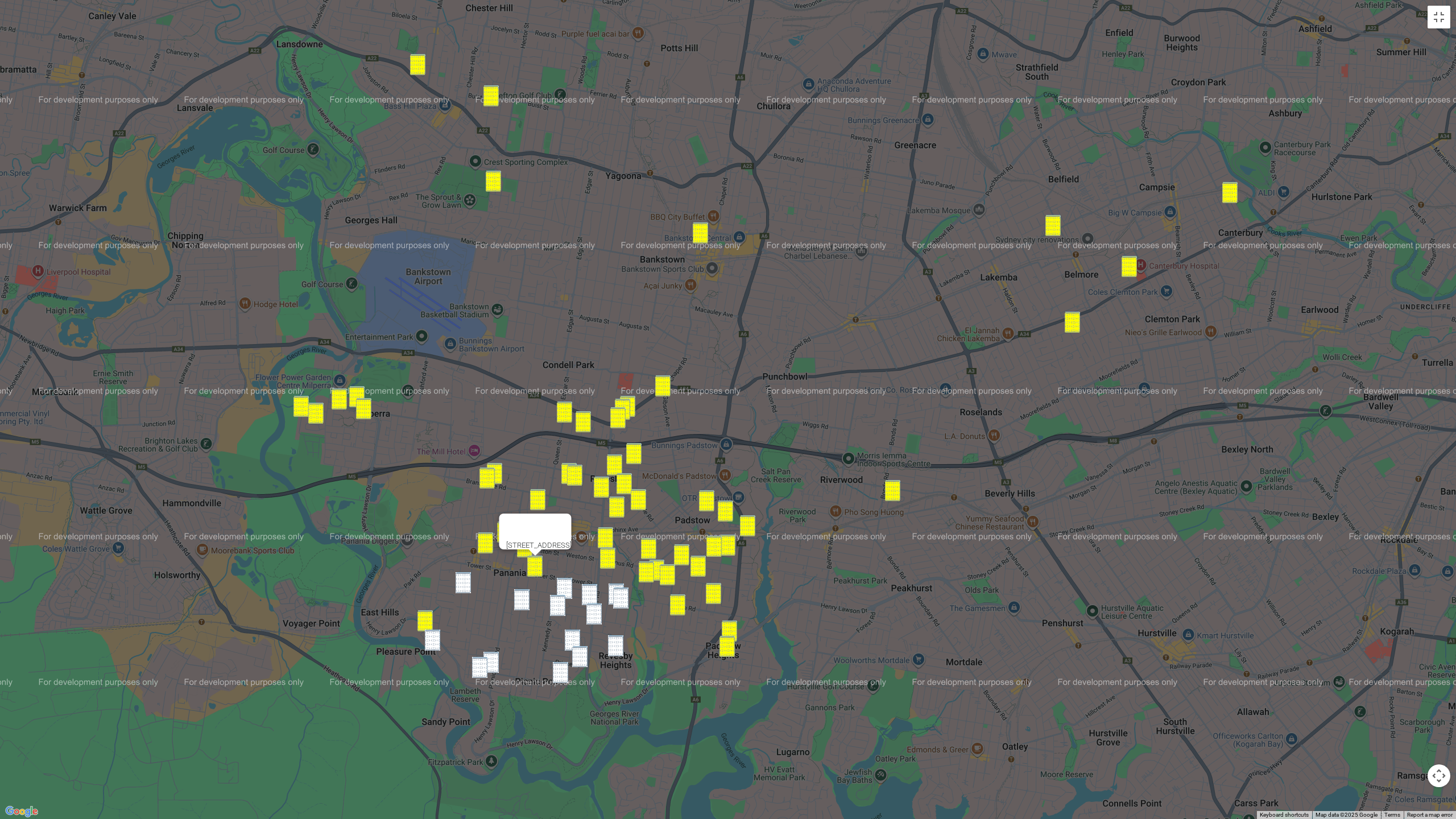
click at [470, 584] on img "13 Milford Avenue, PANANIA NSW 2213" at bounding box center [464, 583] width 16 height 21
drag, startPoint x: 431, startPoint y: 636, endPoint x: 458, endPoint y: 632, distance: 27.3
click at [431, 611] on img "55 Burbank Avenue, EAST HILLS NSW 2213" at bounding box center [433, 640] width 16 height 21
click at [523, 603] on img "15 Ramsay Road, PANANIA NSW 2213" at bounding box center [522, 599] width 16 height 21
click at [562, 587] on img "49 Tompson Road, REVESBY NSW 2212" at bounding box center [564, 588] width 16 height 21
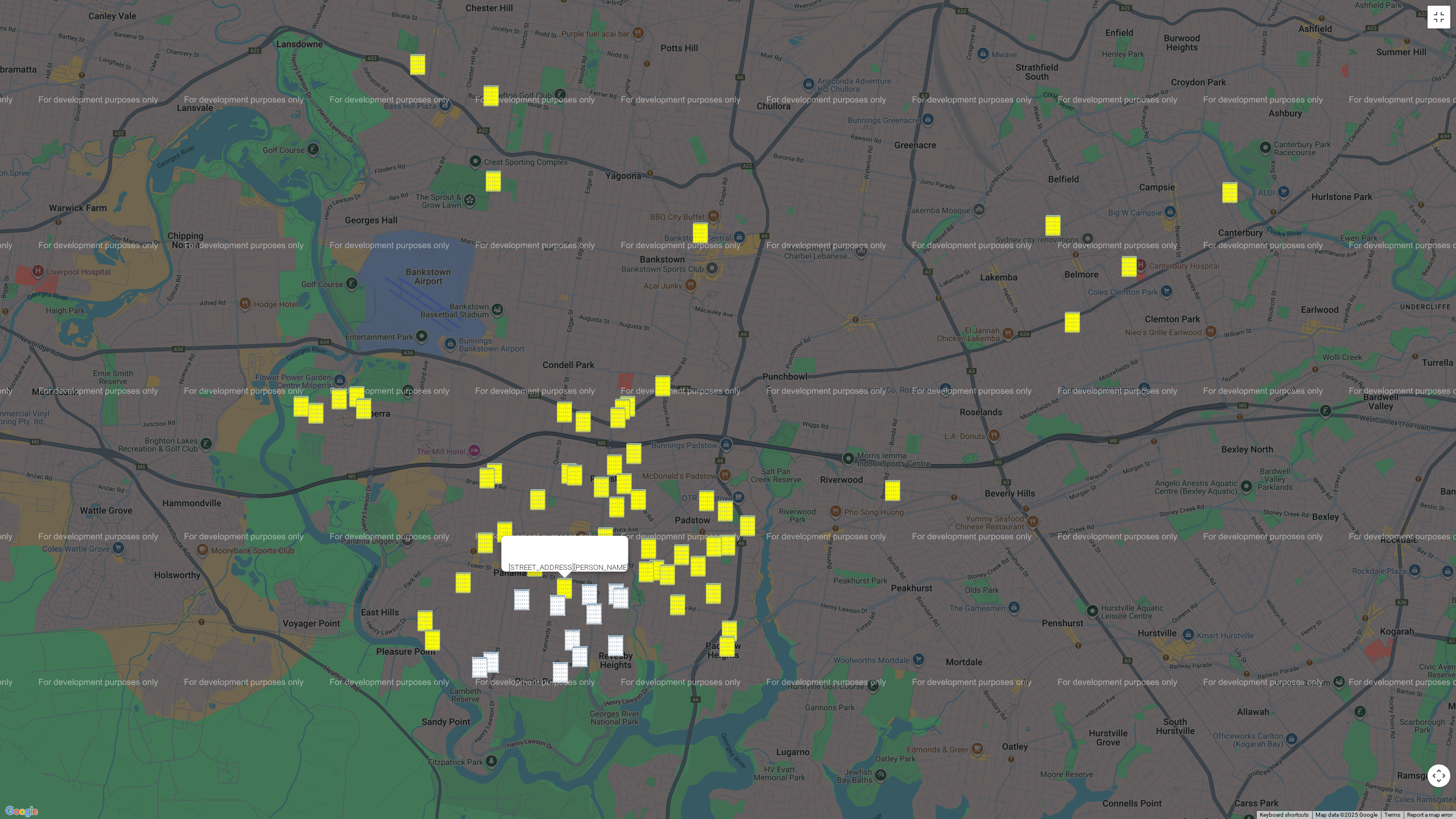
click at [529, 598] on img "15 Ramsay Road, PANANIA NSW 2213" at bounding box center [522, 599] width 16 height 21
drag, startPoint x: 587, startPoint y: 595, endPoint x: 602, endPoint y: 593, distance: 15.1
click at [588, 595] on img "11 Tompson Road, REVESBY NSW 2212" at bounding box center [589, 595] width 16 height 21
click at [613, 589] on img "79 Hydrae Street, REVESBY NSW 2212" at bounding box center [621, 598] width 16 height 21
click at [616, 595] on img "79 Hydrae Street, REVESBY NSW 2212" at bounding box center [621, 598] width 16 height 21
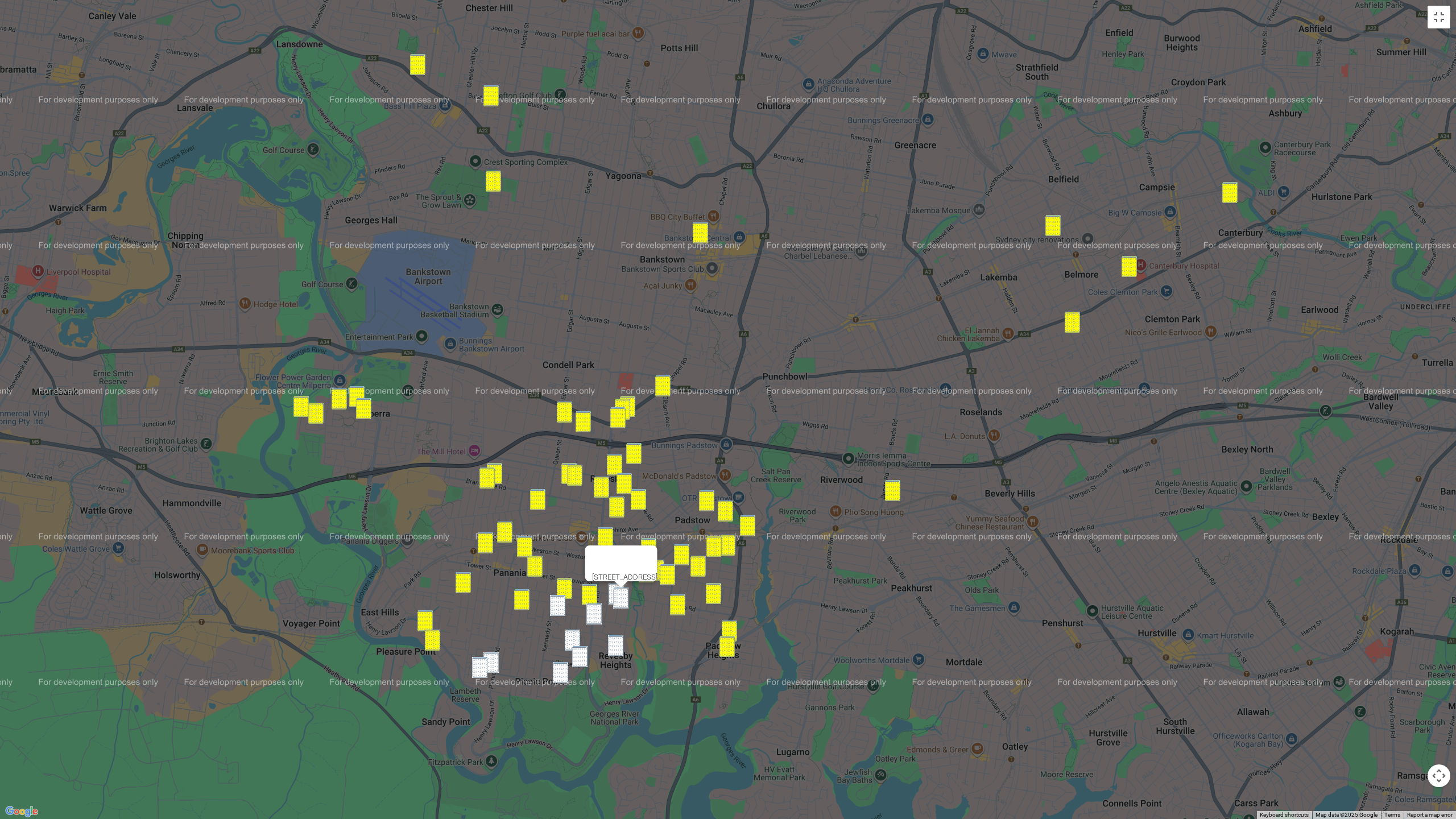
click at [612, 595] on img "72 Hydrae Street, REVESBY NSW 2212" at bounding box center [616, 594] width 16 height 21
drag, startPoint x: 619, startPoint y: 595, endPoint x: 615, endPoint y: 601, distance: 7.2
click at [619, 595] on img "79 Hydrae Street, REVESBY NSW 2212" at bounding box center [621, 598] width 16 height 21
drag
click at [589, 611] on img "3/275 The River Road, REVESBY NSW 2212" at bounding box center [594, 614] width 16 height 21
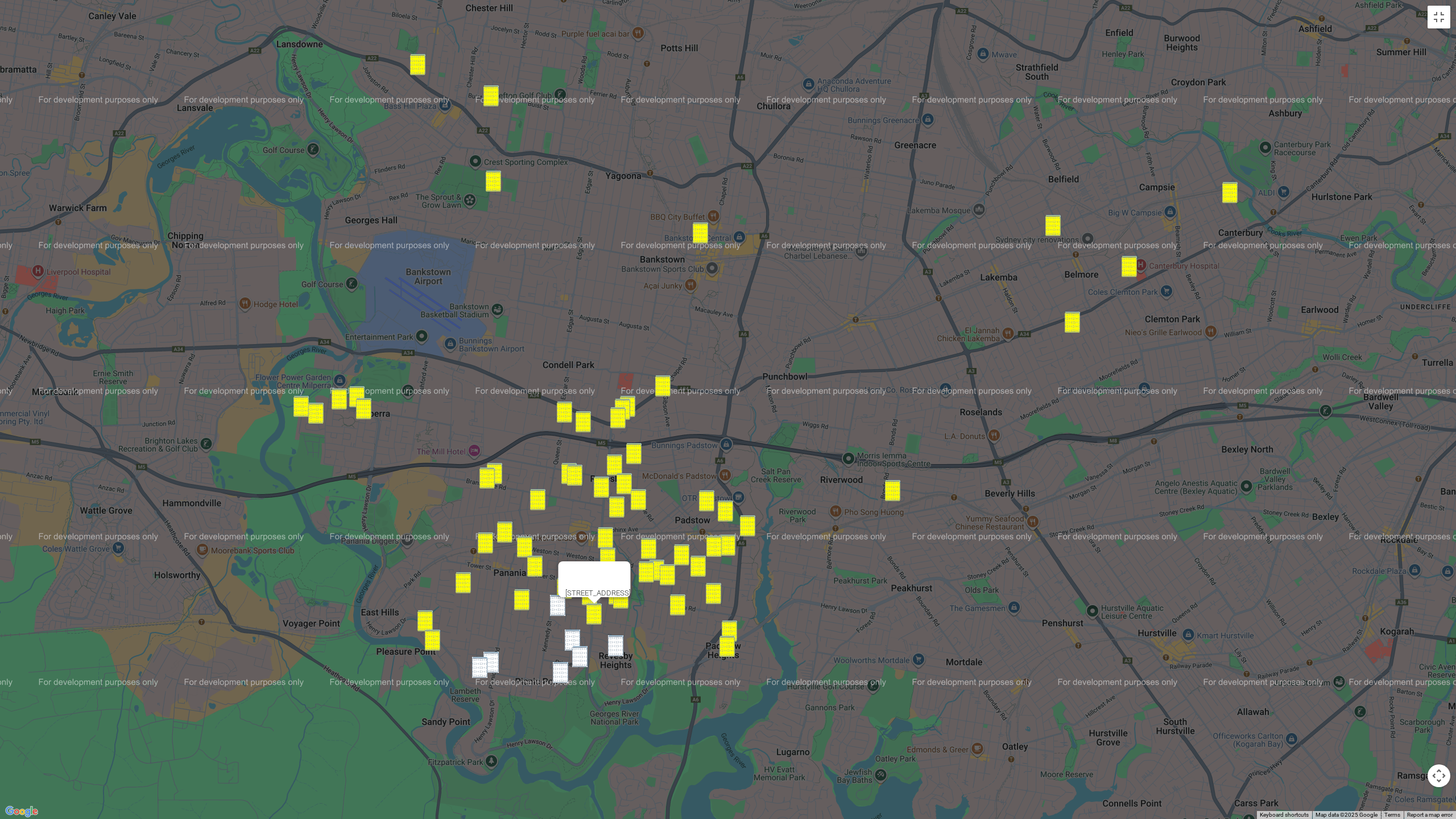
click at [560, 611] on img "41A Ferndale Road, REVESBY NSW 2212" at bounding box center [558, 606] width 16 height 21
click at [489, 611] on img "4/146 Picnic Point Road, PICNIC POINT NSW 2213" at bounding box center [491, 662] width 16 height 21
click at [478, 611] on img "43 Kelvin Parade, PICNIC POINT NSW 2213" at bounding box center [480, 667] width 16 height 21
click at [569, 611] on img "86 Thomas Street, PICNIC POINT NSW 2213" at bounding box center [572, 640] width 16 height 21
click at [475, 611] on img "43 Kelvin Parade, PICNIC POINT NSW 2213" at bounding box center [480, 667] width 16 height 21
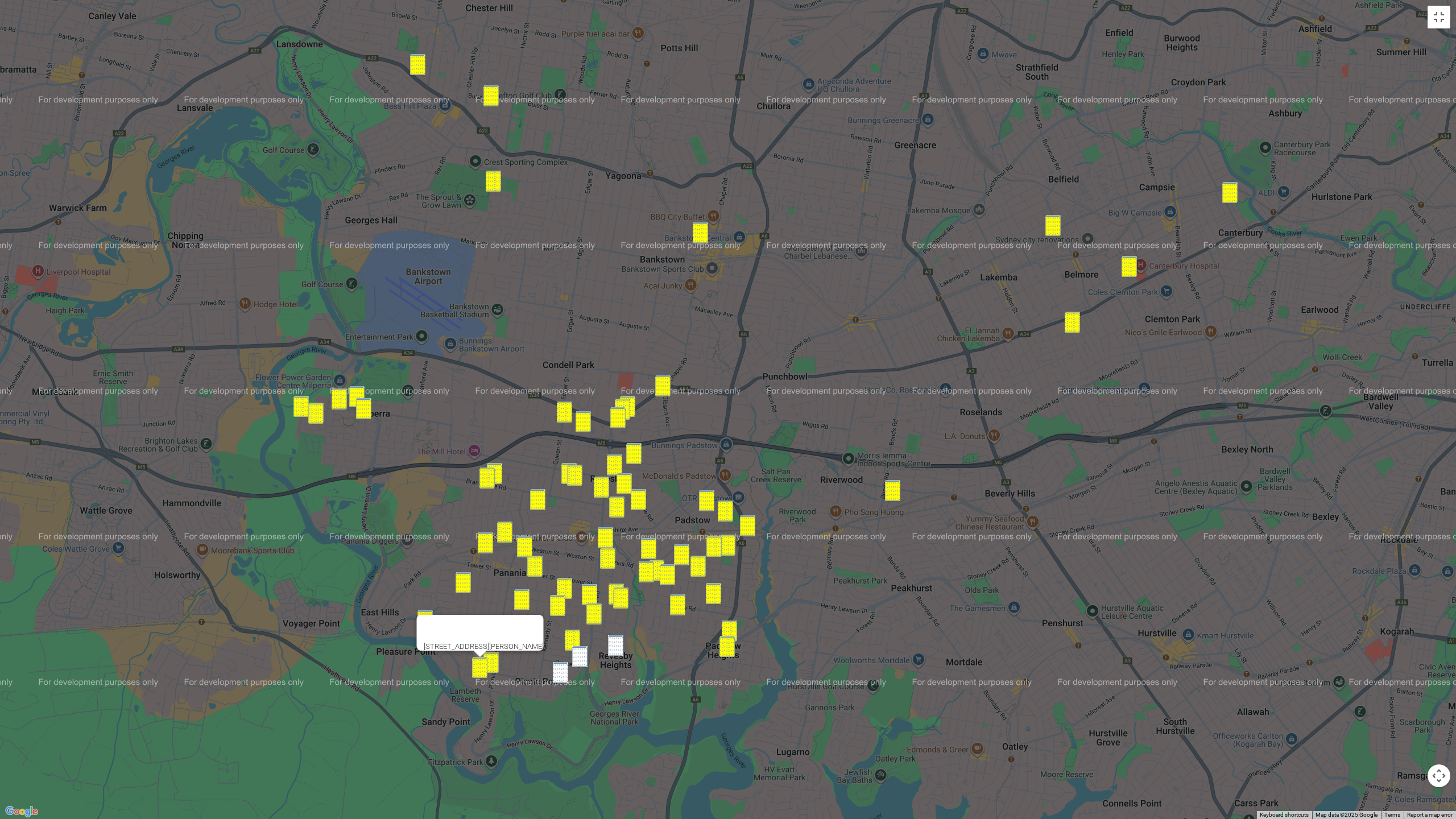
click at [577, 611] on img "56 Prince Street, PICNIC POINT NSW 2213" at bounding box center [580, 657] width 16 height 21
click at [563, 611] on img "14 Burns Road, PICNIC POINT NSW 2213" at bounding box center [560, 673] width 16 height 21
click at [615, 611] on img "44 Morotai Road, REVESBY HEIGHTS NSW 2212" at bounding box center [615, 646] width 16 height 21
click at [555, 611] on img "14 Burns Road, PICNIC POINT NSW 2213" at bounding box center [560, 673] width 16 height 21
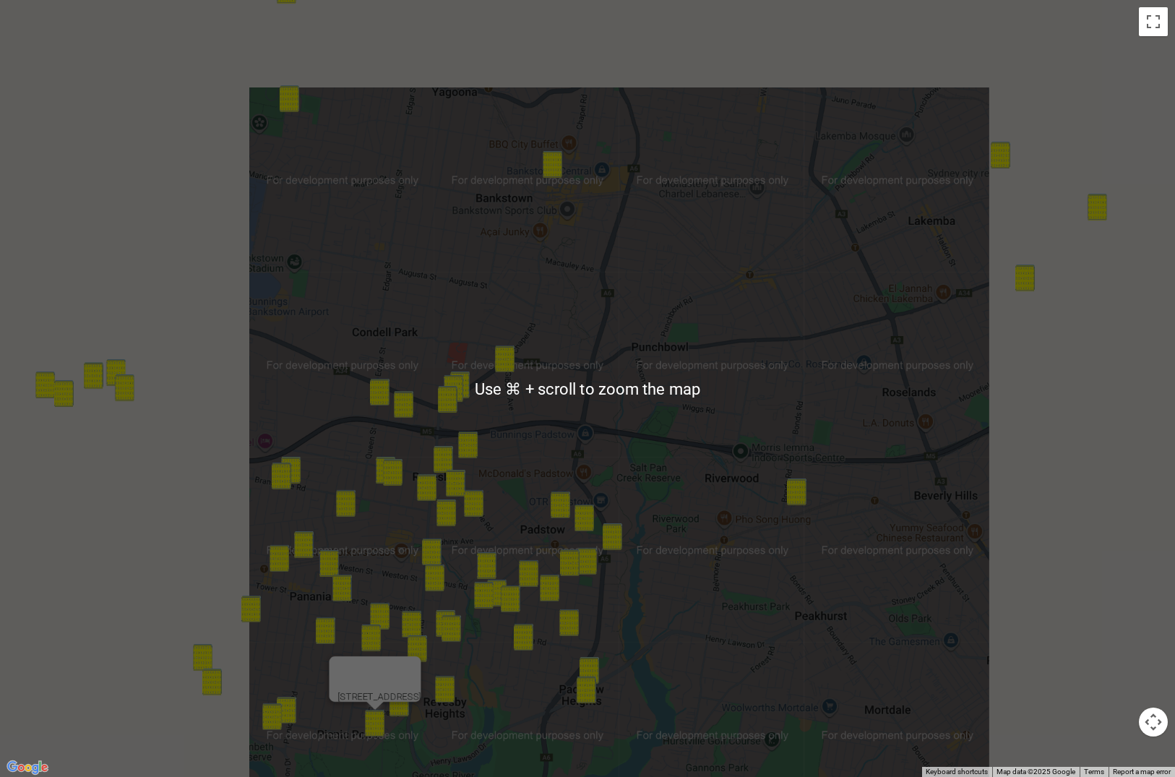
scroll to position [274, 0]
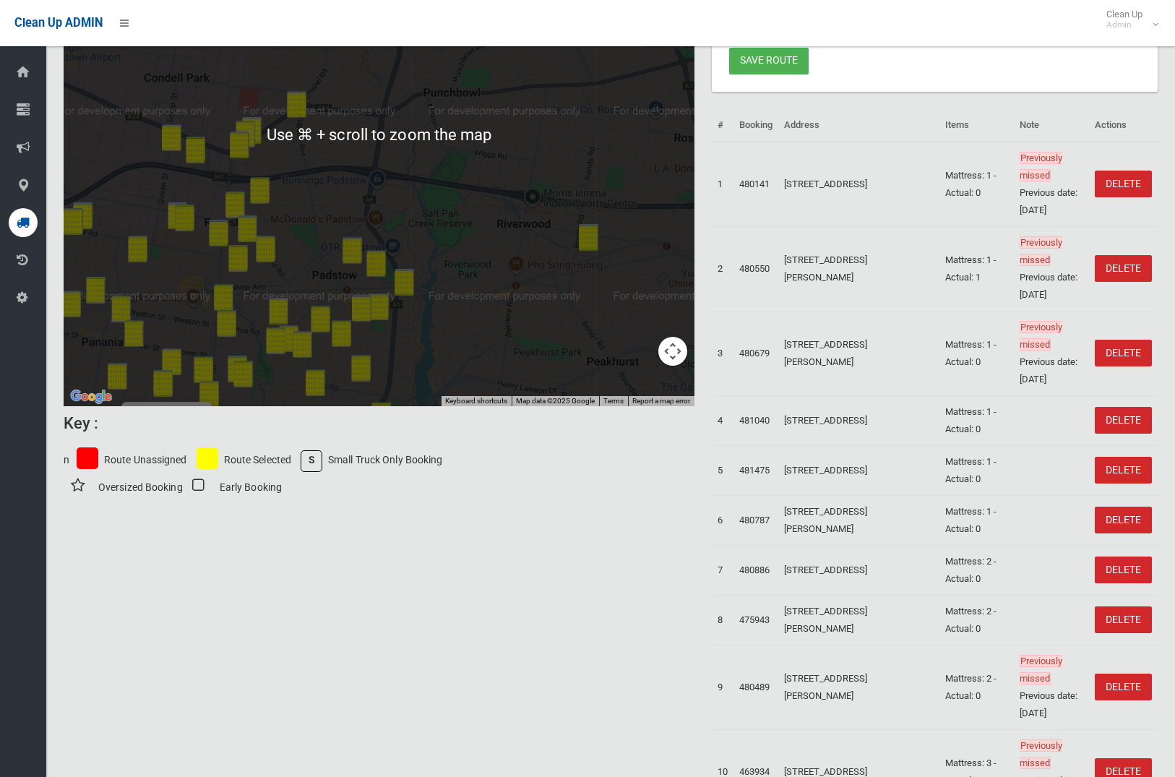
click at [689, 360] on div "14 Burns Road, PICNIC POINT NSW 2213" at bounding box center [379, 135] width 631 height 544
click at [674, 357] on button "Map camera controls" at bounding box center [672, 351] width 29 height 29
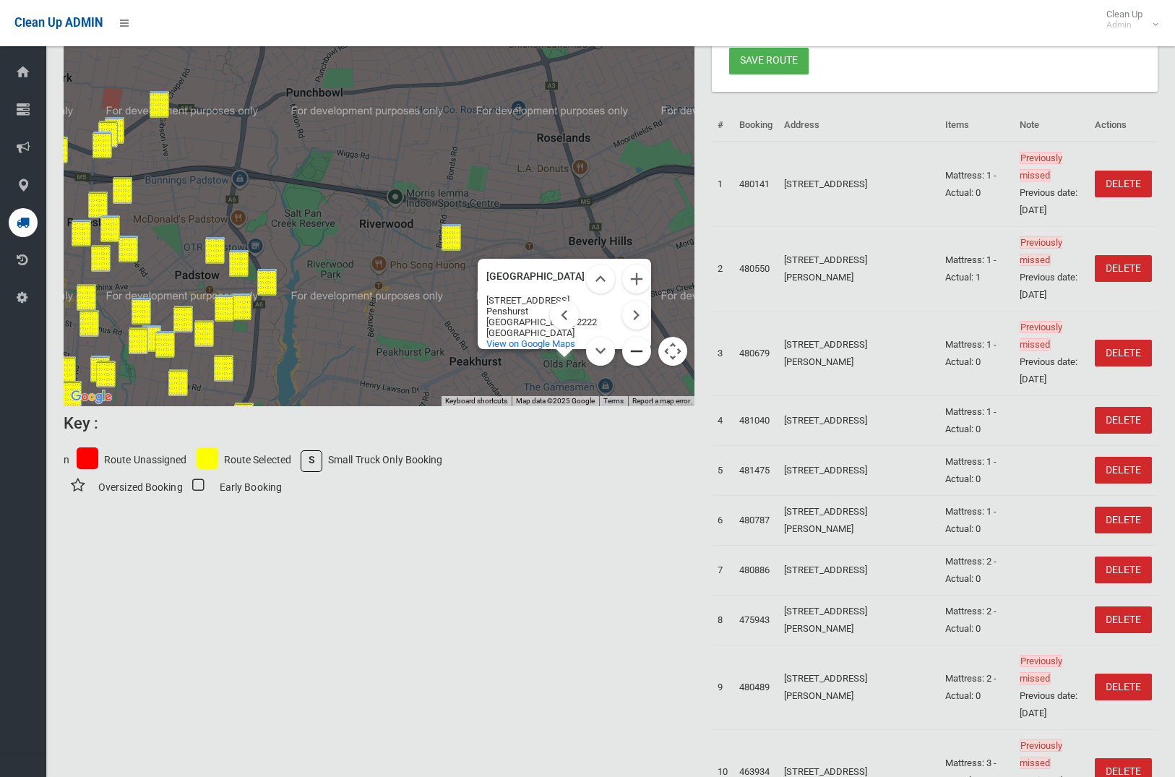
click at [633, 354] on button "Zoom out" at bounding box center [636, 351] width 29 height 29
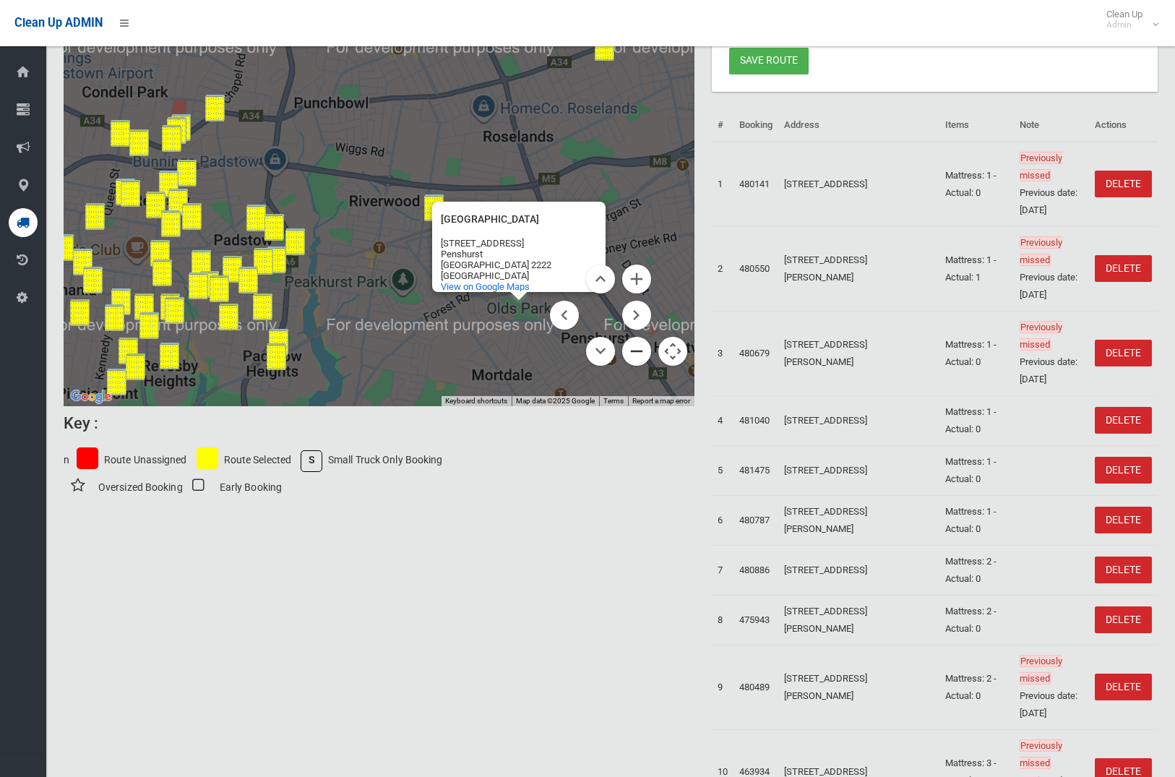
click at [633, 354] on button "Zoom out" at bounding box center [636, 351] width 29 height 29
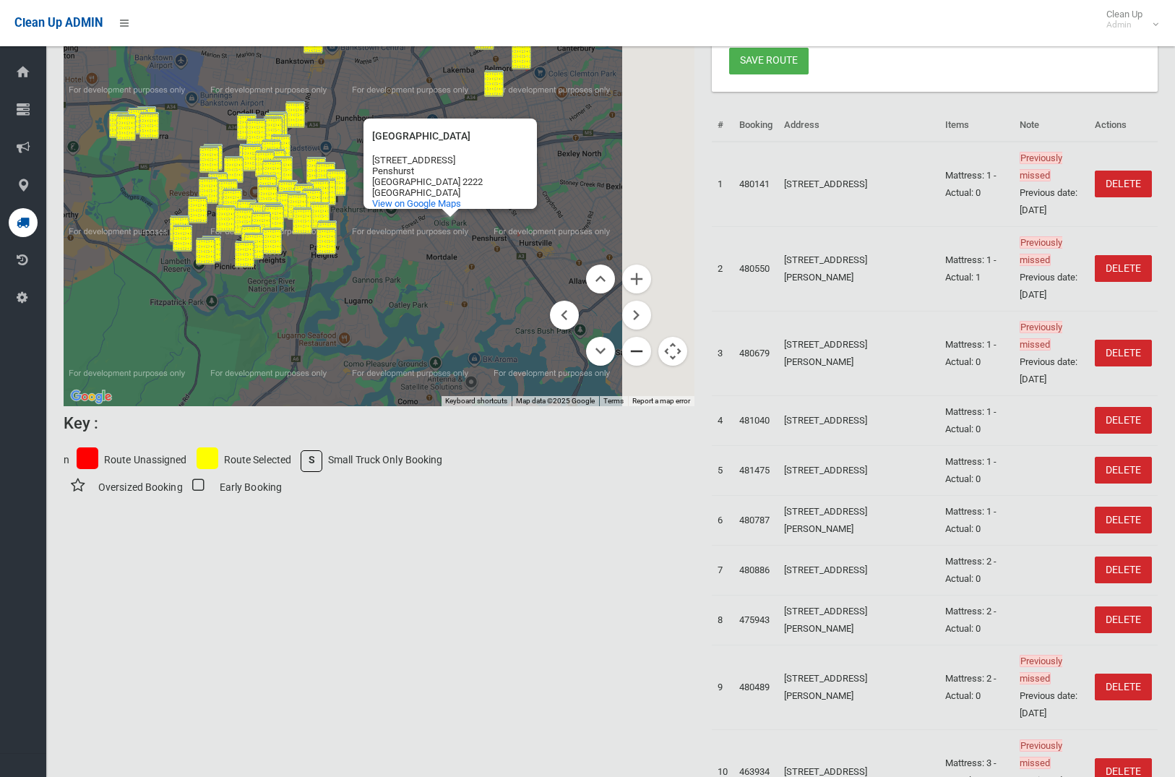
click at [633, 354] on button "Zoom out" at bounding box center [636, 351] width 29 height 29
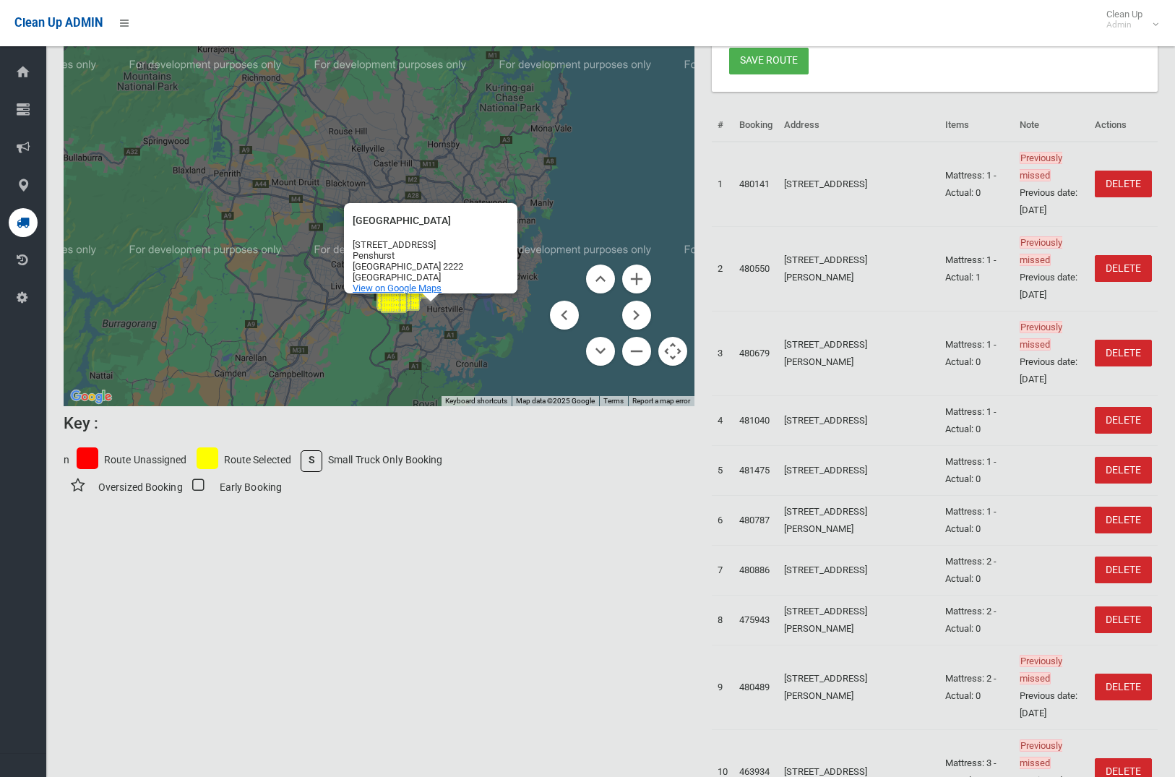
click at [447, 348] on div "Olds Park Olds Park 624 Forest Rd Penshurst NSW 2222 Australia View on Google M…" at bounding box center [379, 135] width 631 height 544
click at [492, 253] on div "624 Forest Rd Penshurst NSW 2222 Australia" at bounding box center [437, 260] width 165 height 43
click at [498, 220] on button "Close" at bounding box center [502, 220] width 35 height 35
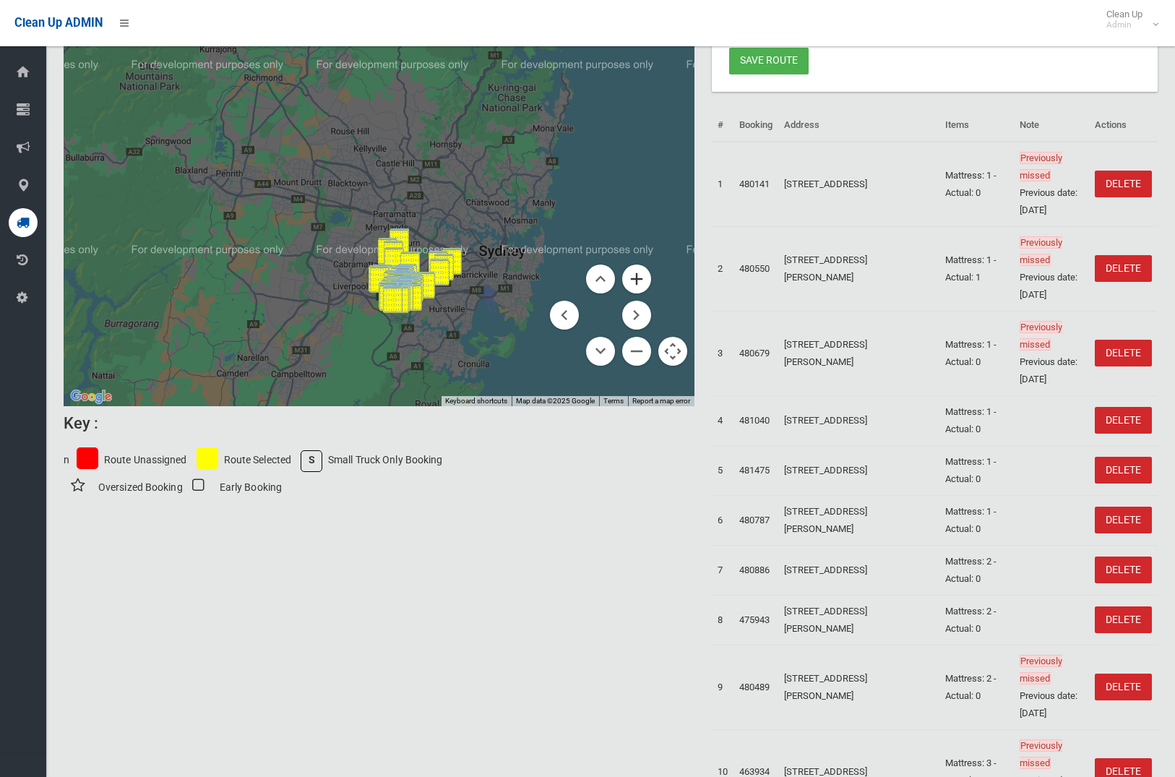
click at [632, 275] on button "Zoom in" at bounding box center [636, 278] width 29 height 29
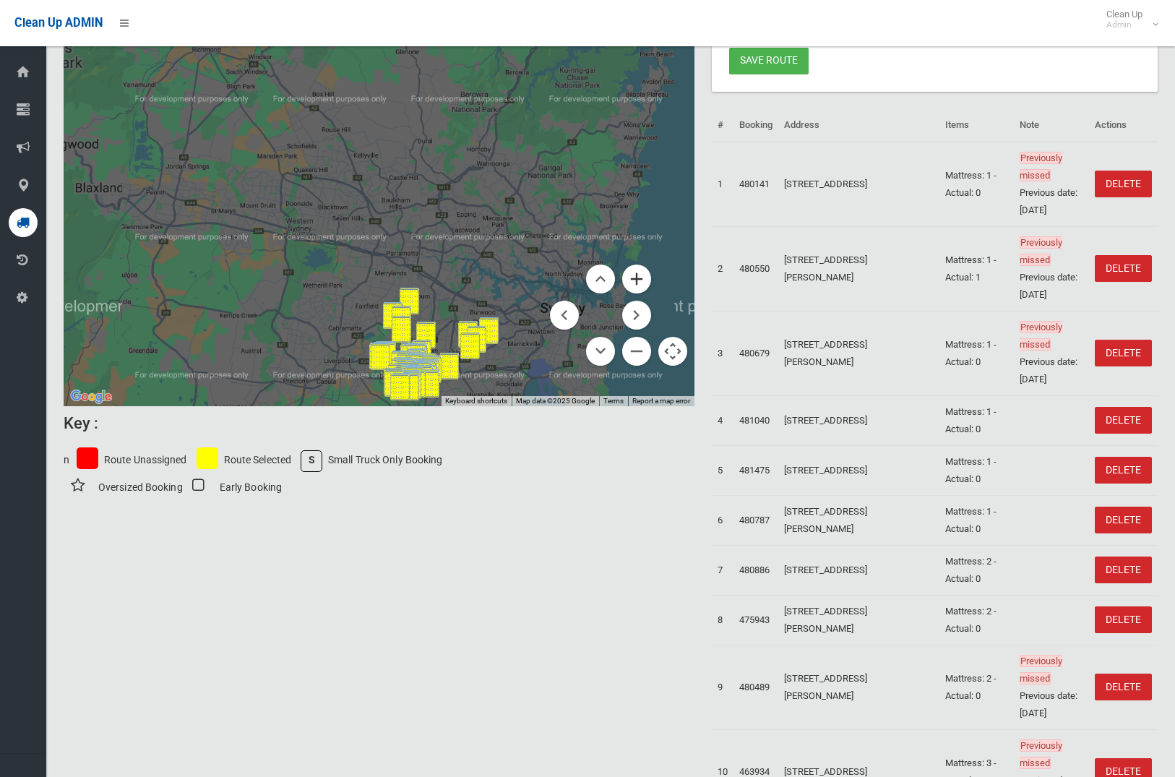
click at [632, 275] on button "Zoom in" at bounding box center [636, 278] width 29 height 29
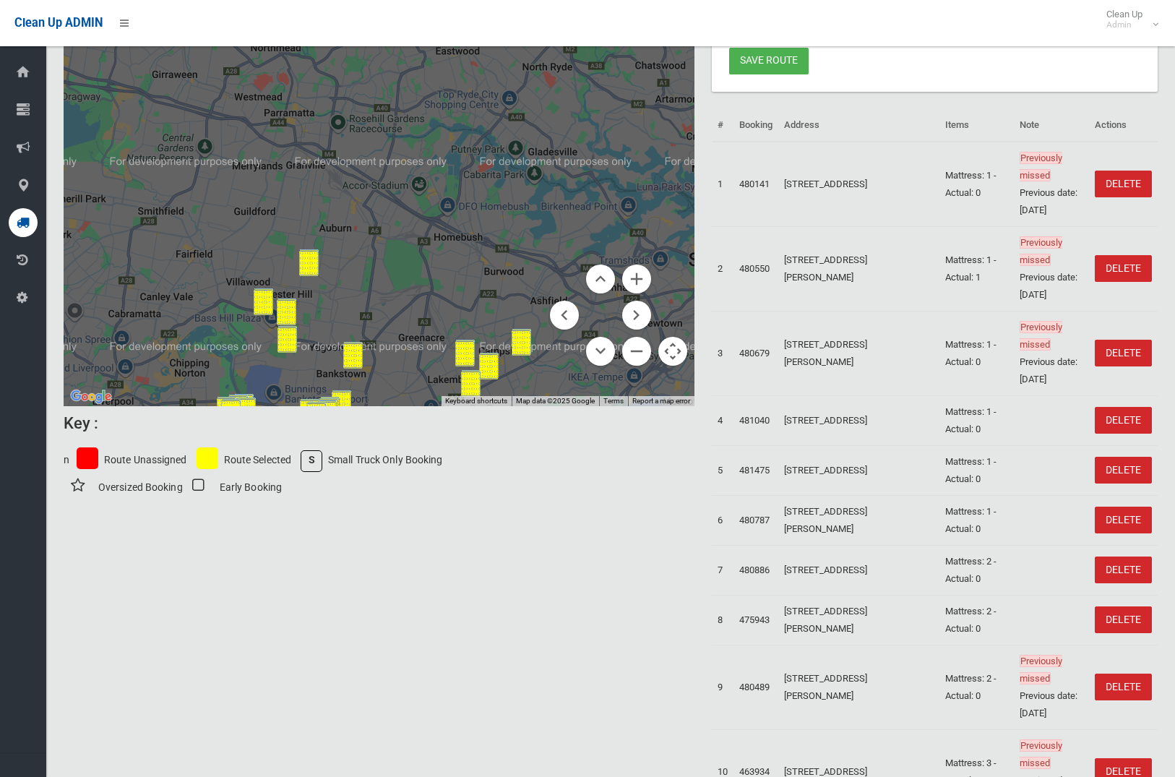
click at [295, 0] on html "Clean Up ADMIN Clean Up Admin Logout Create route for 04/09/2025 View Bookings …" at bounding box center [587, 114] width 1175 height 777
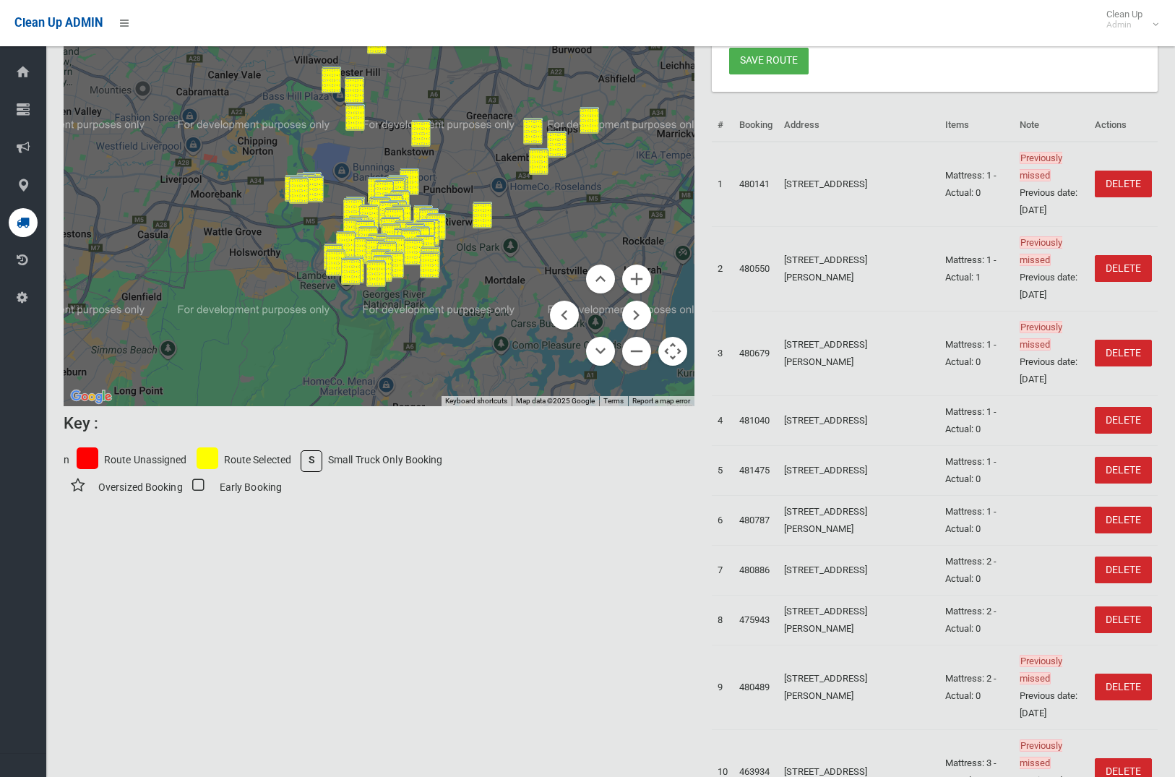
click at [479, 12] on body "Clean Up ADMIN Clean Up Admin Logout Create route for 04/09/2025 View Bookings …" at bounding box center [587, 114] width 1175 height 777
click at [628, 285] on button "Zoom in" at bounding box center [636, 278] width 29 height 29
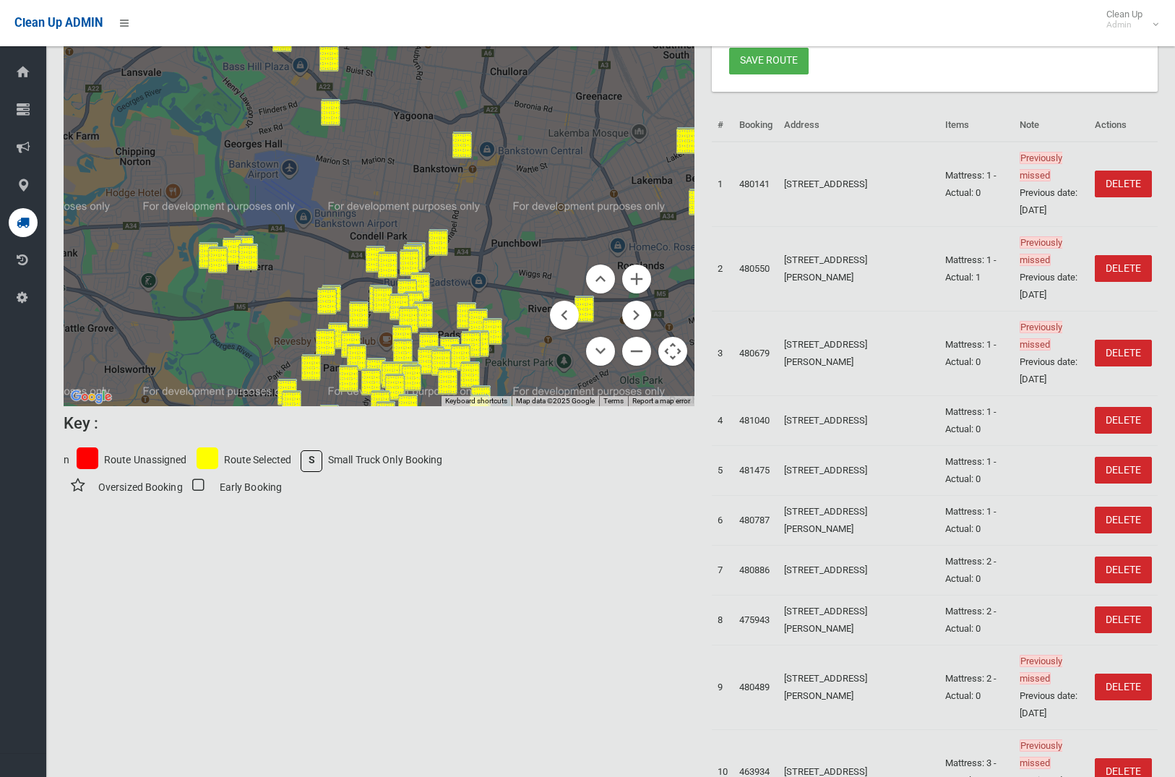
click at [771, 59] on link "Save route" at bounding box center [768, 61] width 79 height 27
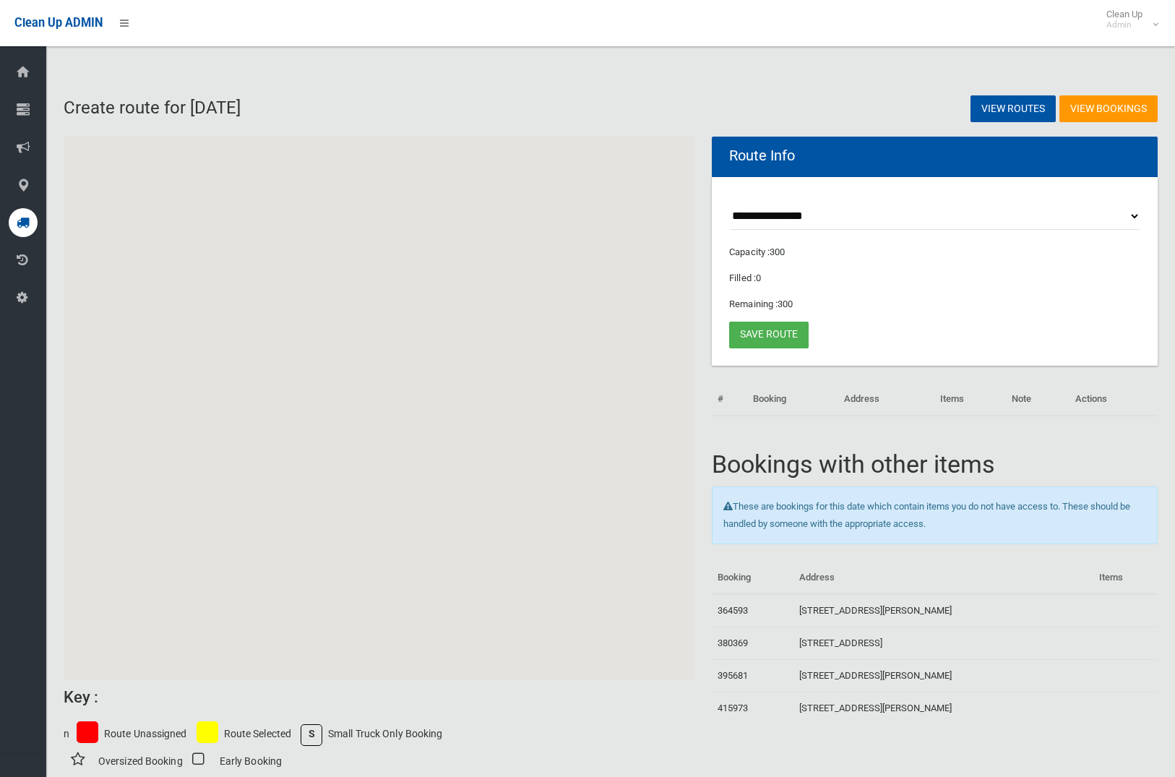
scroll to position [33, 0]
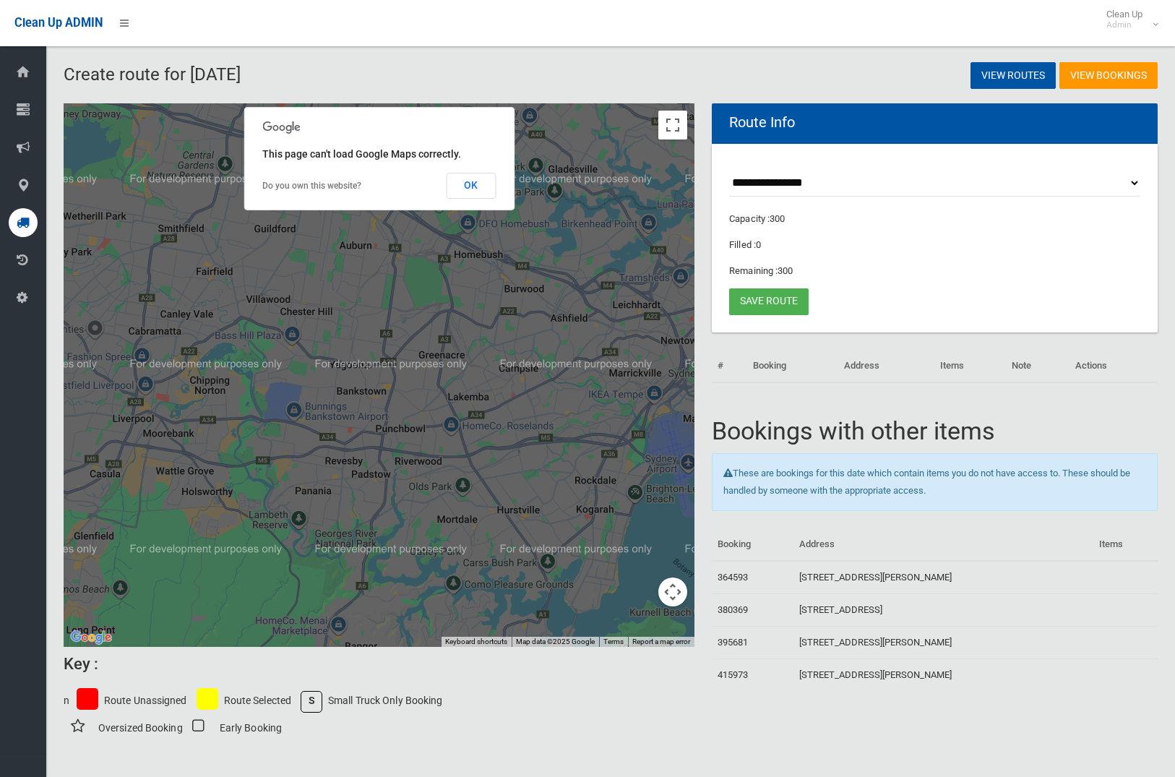
click at [499, 194] on div "This page can't load Google Maps correctly. Do you own this website? OK" at bounding box center [378, 158] width 271 height 103
click at [478, 191] on button "OK" at bounding box center [471, 186] width 50 height 26
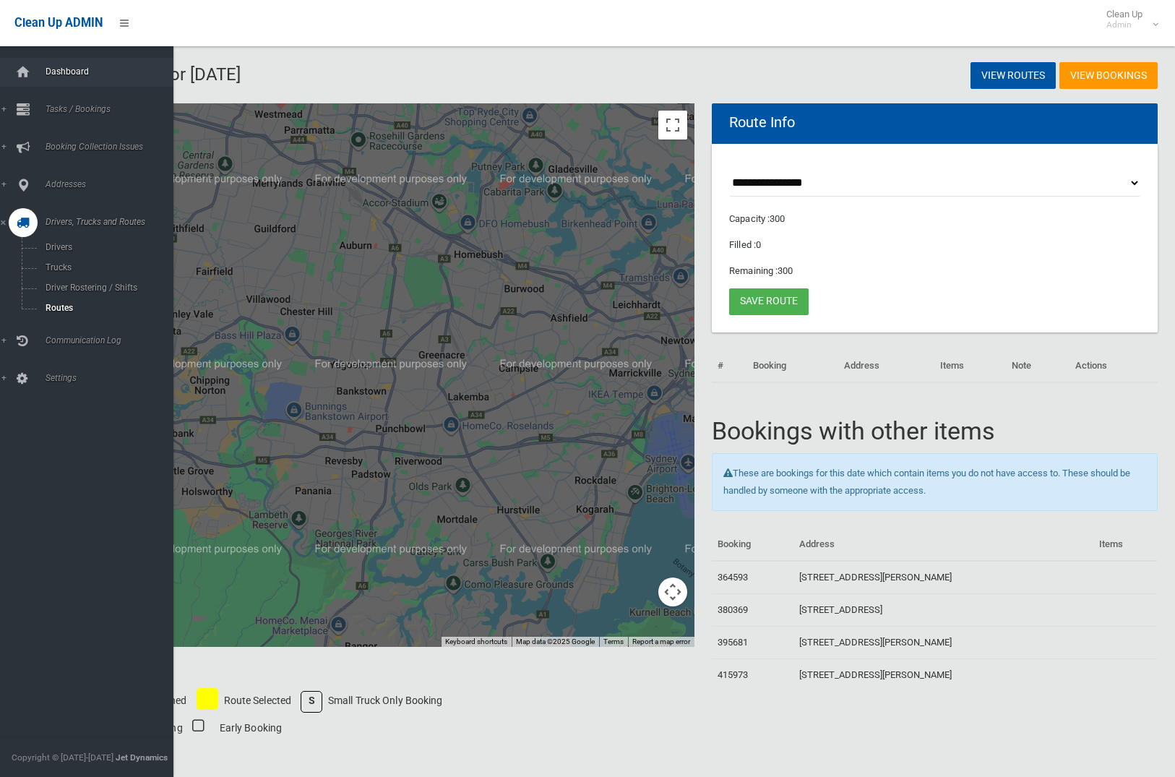
click at [76, 73] on span "Dashboard" at bounding box center [107, 71] width 132 height 10
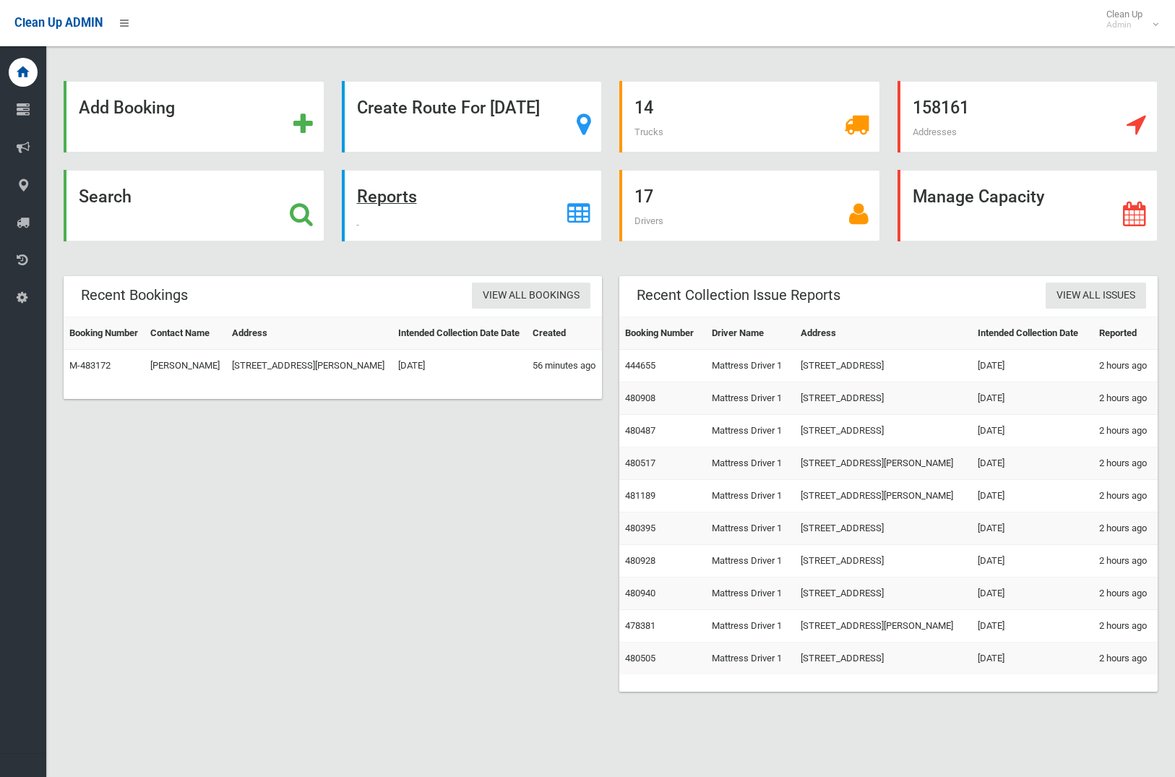
click at [384, 198] on strong "Reports" at bounding box center [387, 196] width 60 height 20
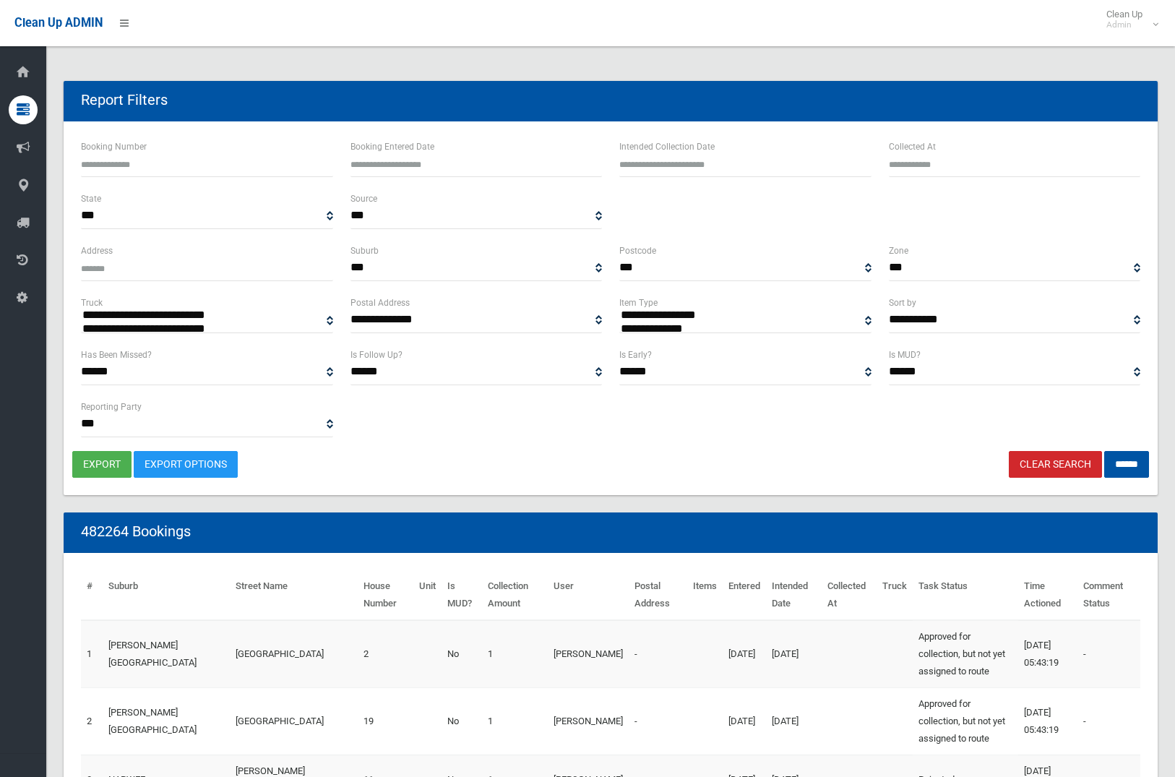
select select
type input "**********"
click at [695, 155] on input "text" at bounding box center [745, 163] width 252 height 27
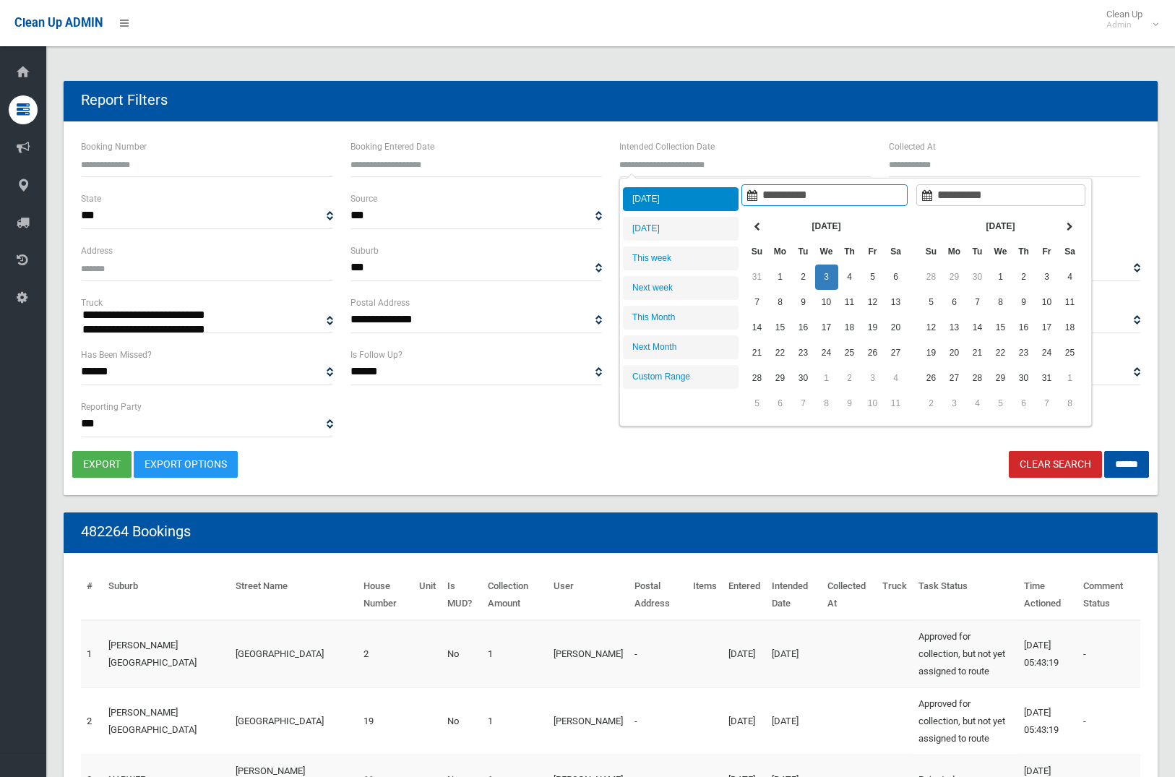
click at [691, 204] on li "Today" at bounding box center [681, 199] width 116 height 24
type input "**********"
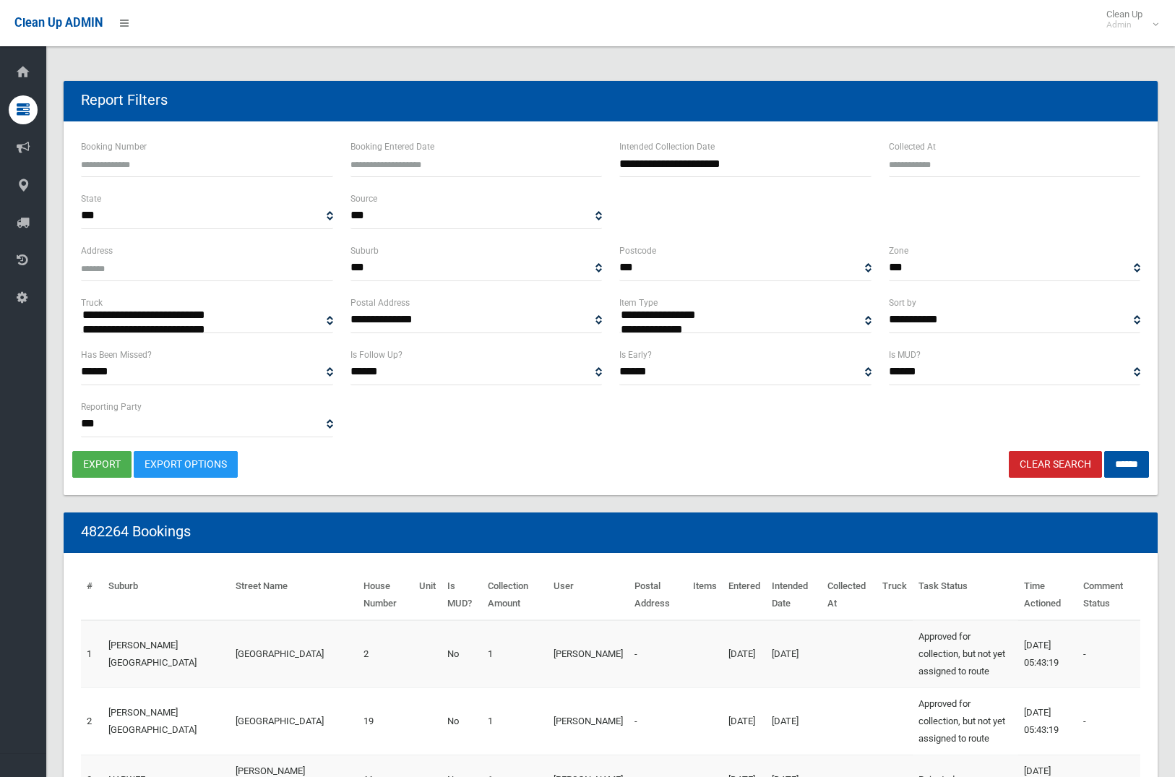
select select "**"
drag, startPoint x: 1123, startPoint y: 467, endPoint x: 1098, endPoint y: 470, distance: 24.7
click at [1122, 467] on input "******" at bounding box center [1126, 464] width 45 height 27
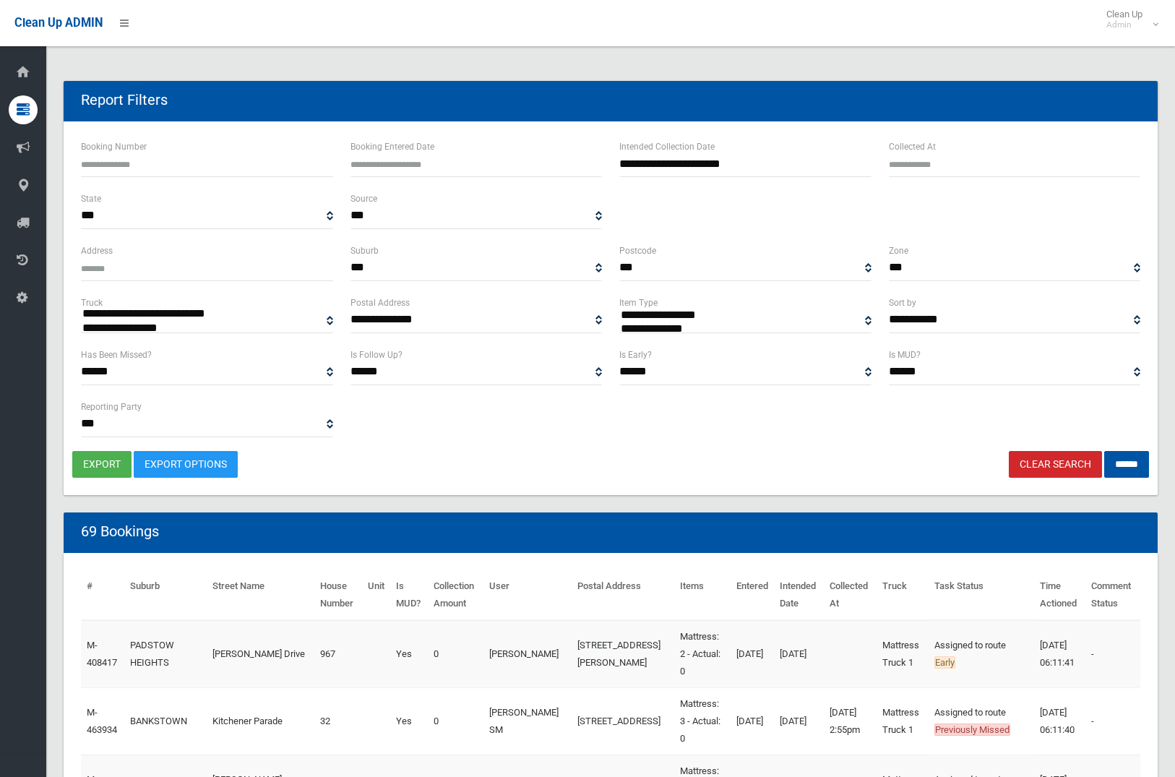
select select
click at [109, 471] on button "export" at bounding box center [101, 464] width 59 height 27
